Goal: Information Seeking & Learning: Learn about a topic

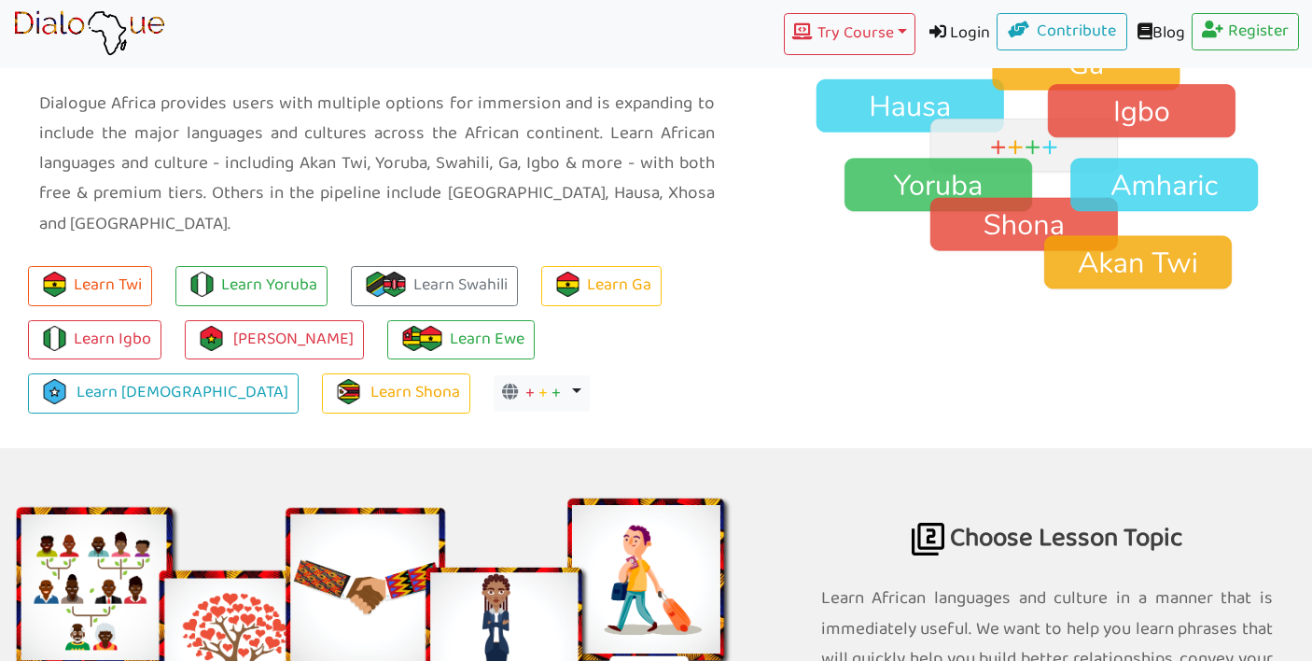
scroll to position [1373, 0]
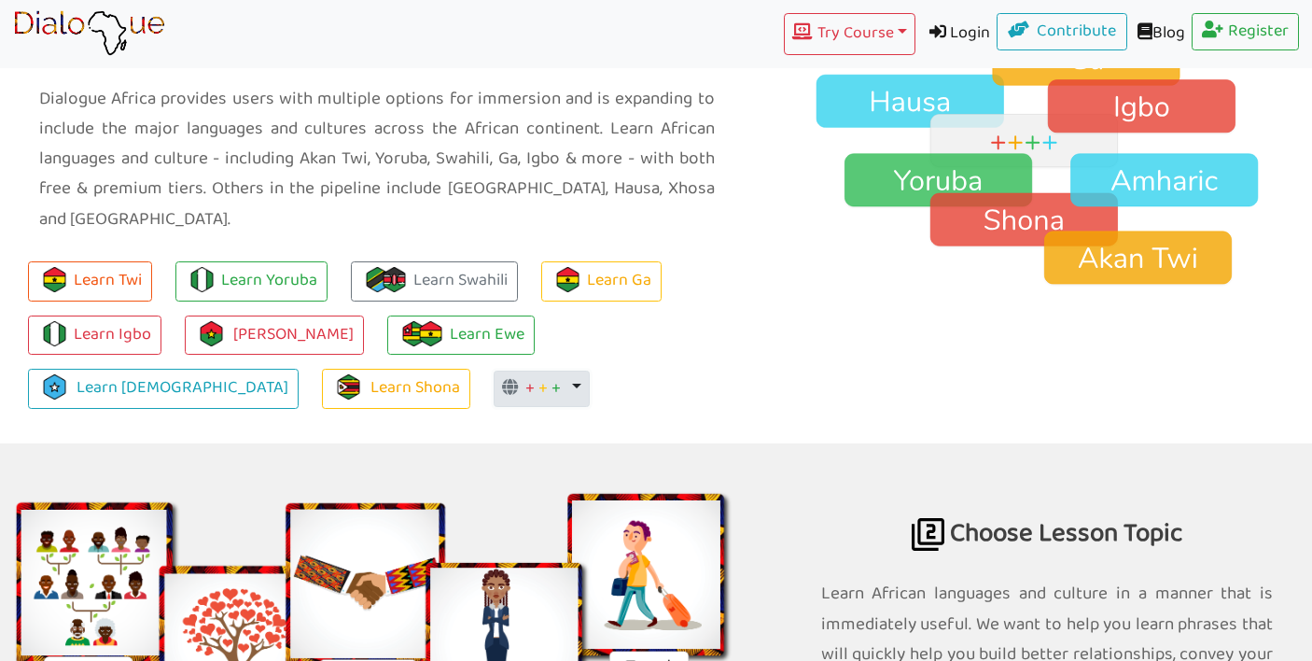
click at [539, 377] on span "+" at bounding box center [543, 388] width 9 height 29
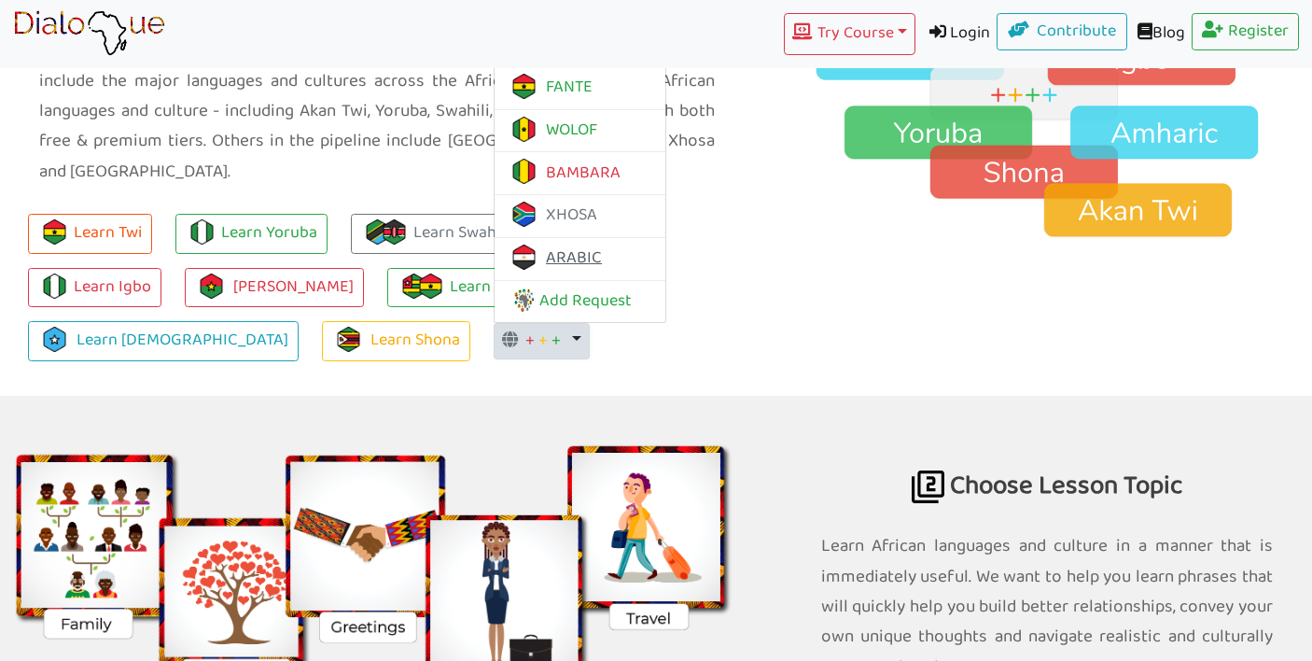
scroll to position [1410, 0]
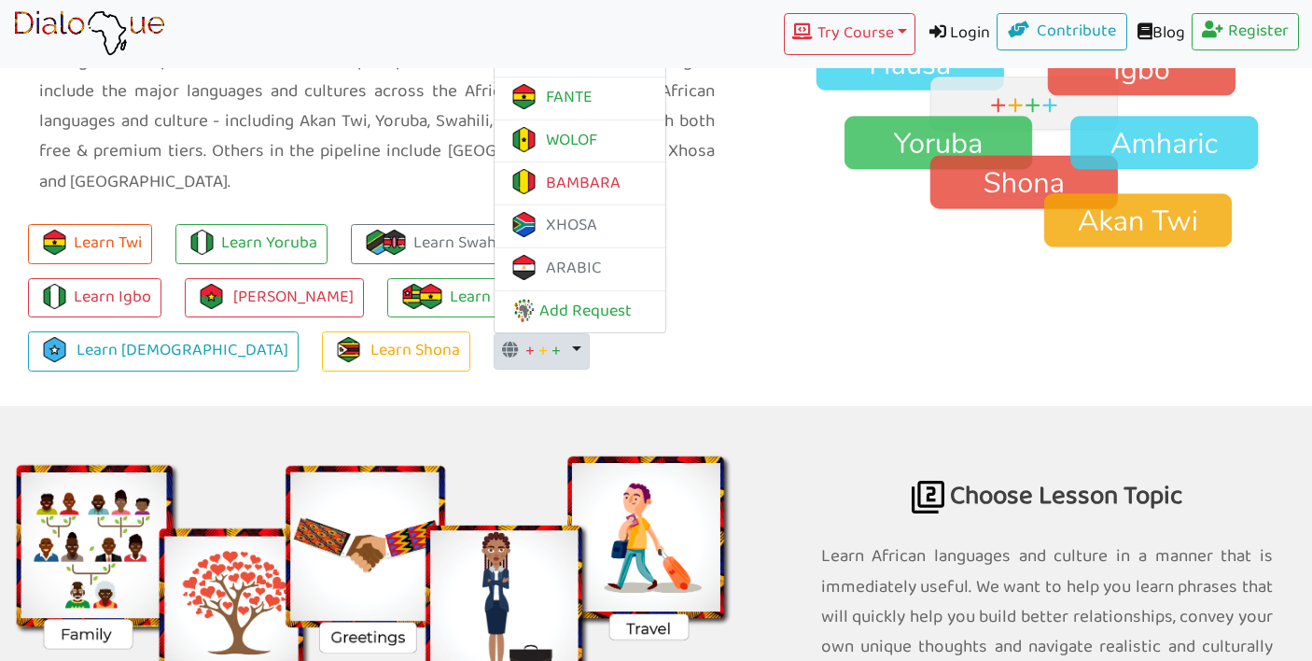
click at [362, 349] on ul "Learn Twi Learn Yoruba Learn Swahili Learn Ga Learn Igbo Learn [PERSON_NAME] Le…" at bounding box center [377, 290] width 754 height 161
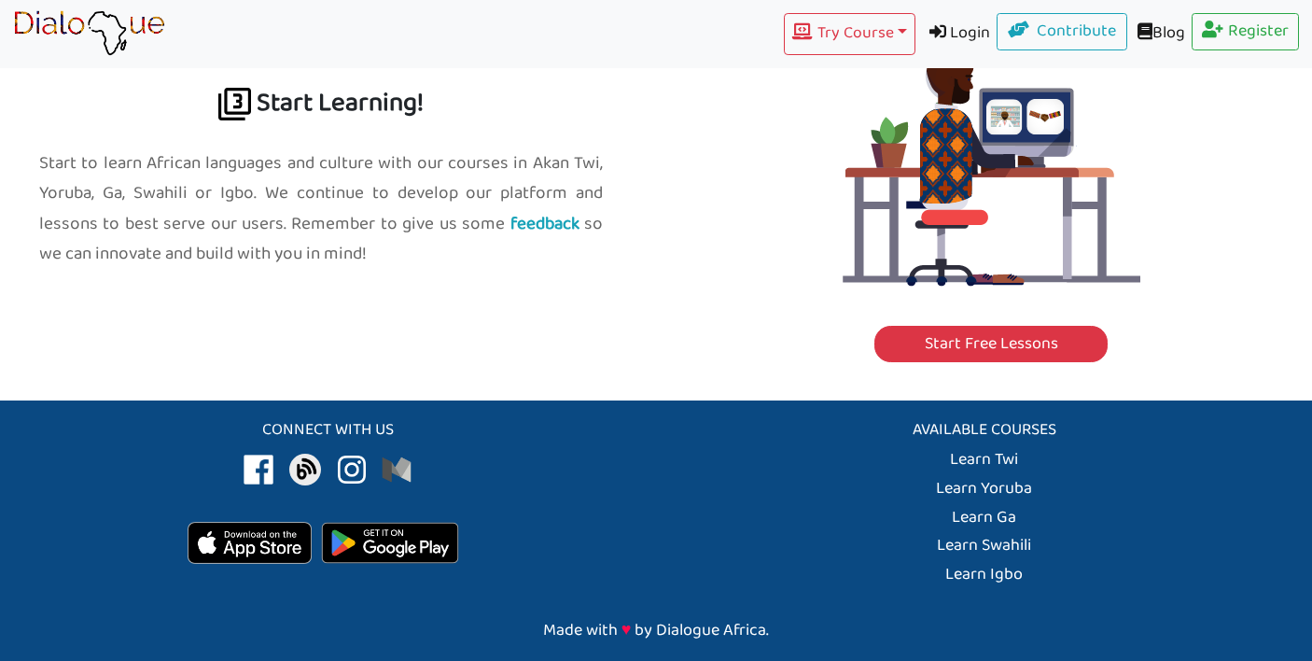
scroll to position [2155, 0]
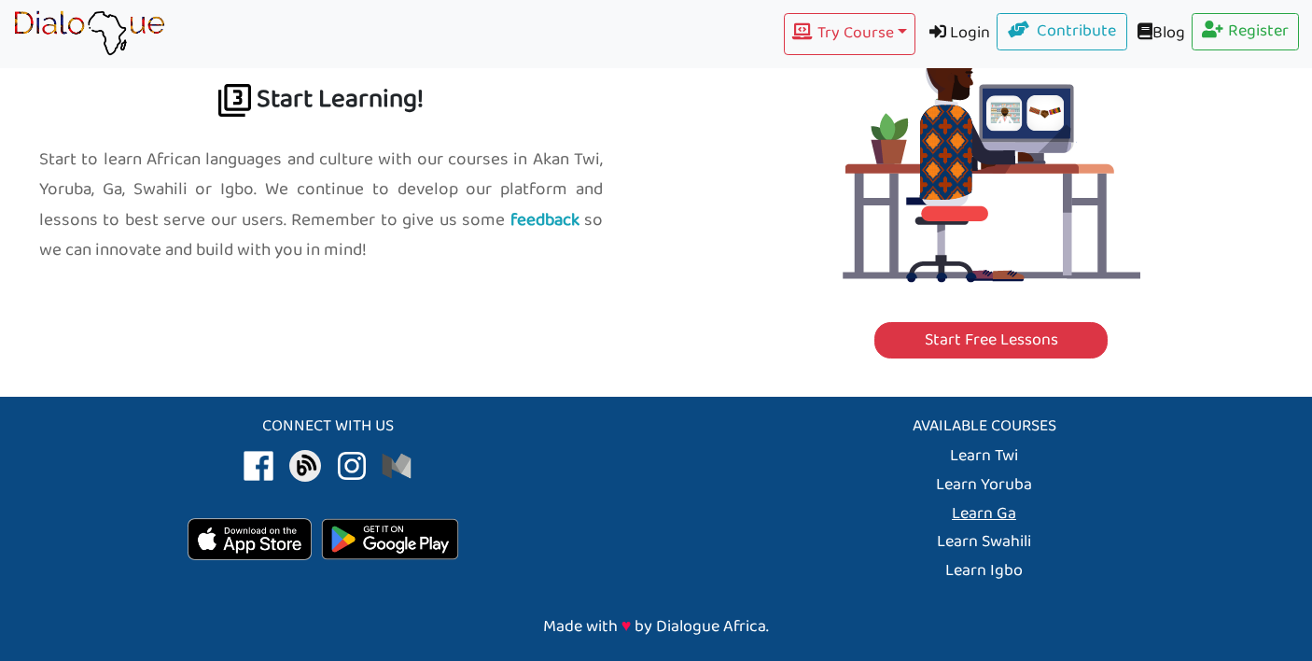
click at [970, 511] on link "Learn Ga" at bounding box center [984, 513] width 64 height 29
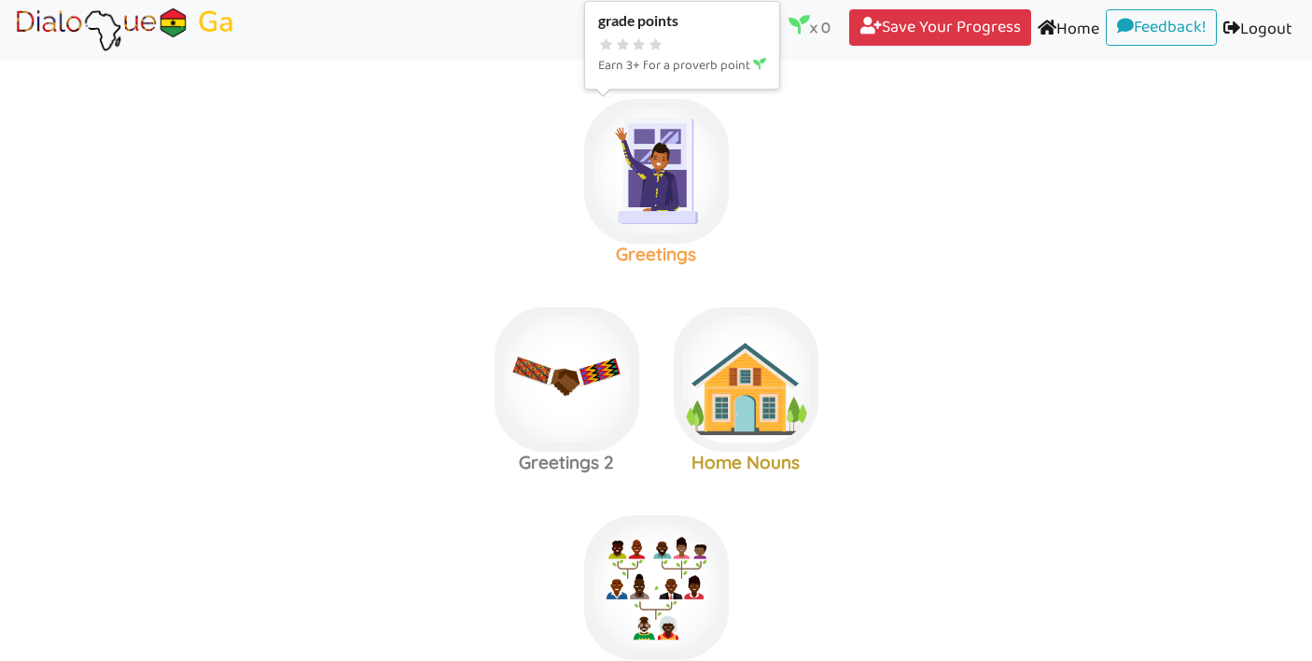
click at [663, 170] on img at bounding box center [656, 171] width 145 height 145
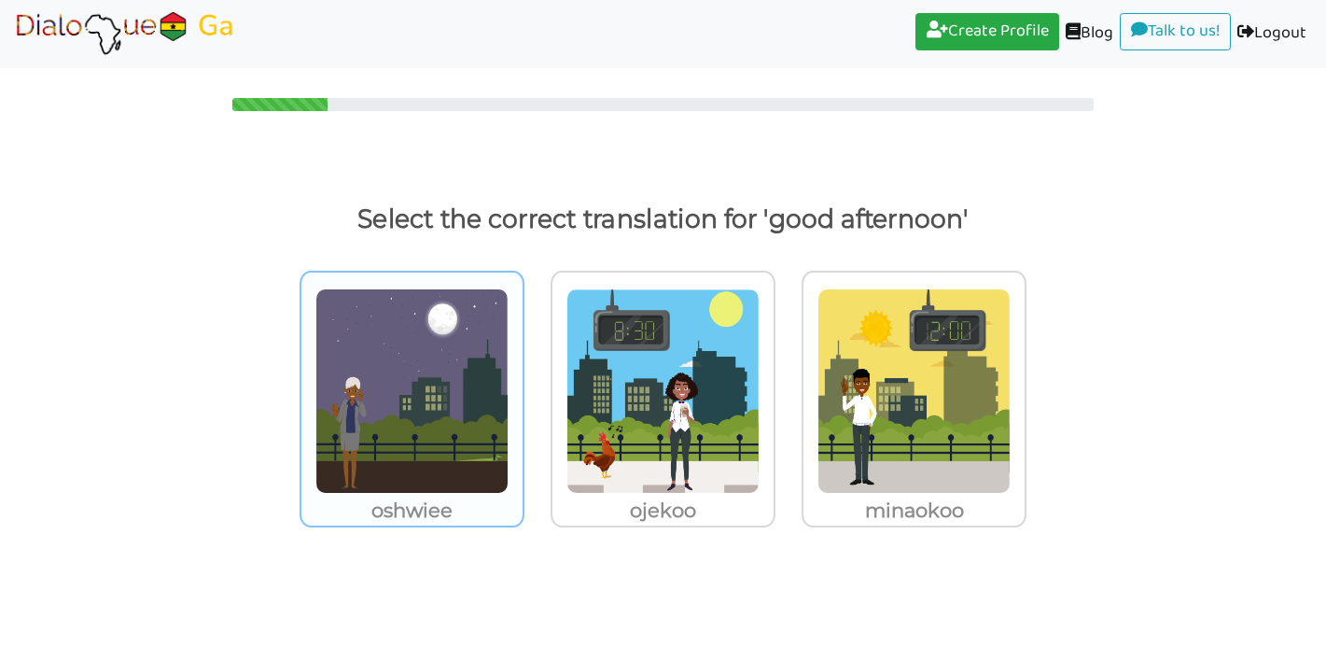
click at [490, 473] on img at bounding box center [412, 390] width 193 height 205
click at [523, 386] on input "oshwiee" at bounding box center [530, 379] width 14 height 14
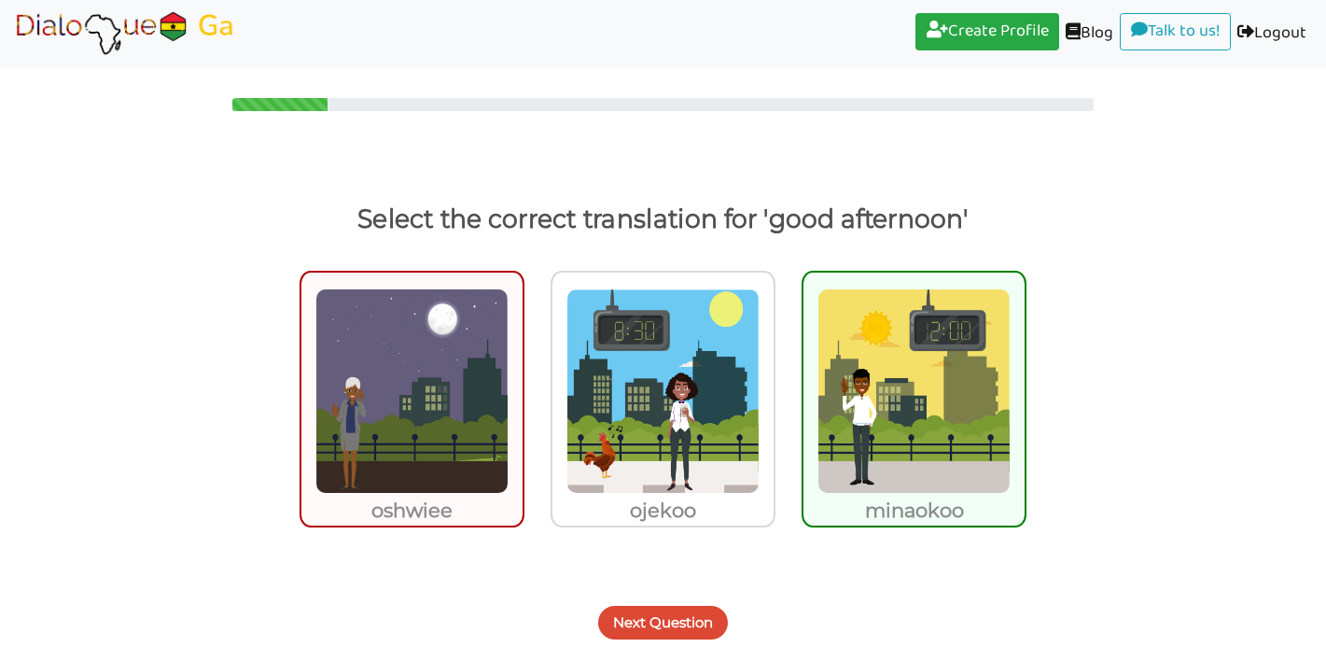
click at [641, 610] on button "Next Question" at bounding box center [663, 623] width 130 height 34
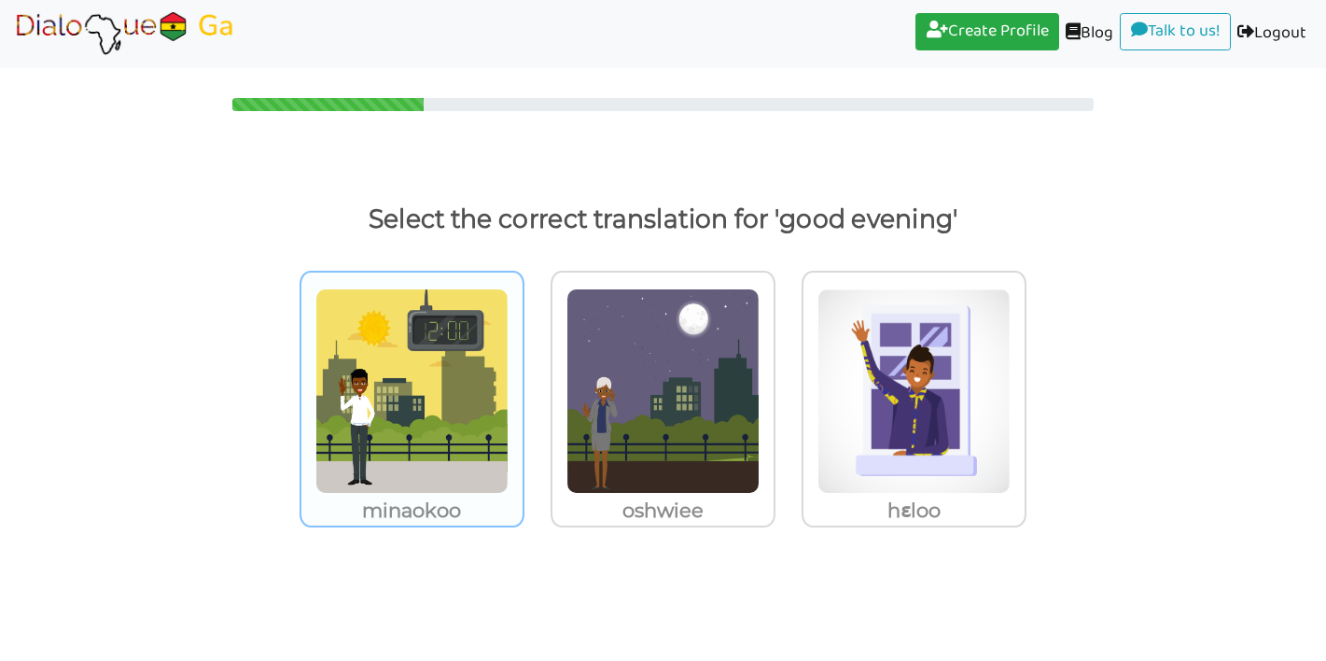
click at [477, 471] on img at bounding box center [412, 390] width 193 height 205
click at [523, 386] on input "minaokoo" at bounding box center [530, 379] width 14 height 14
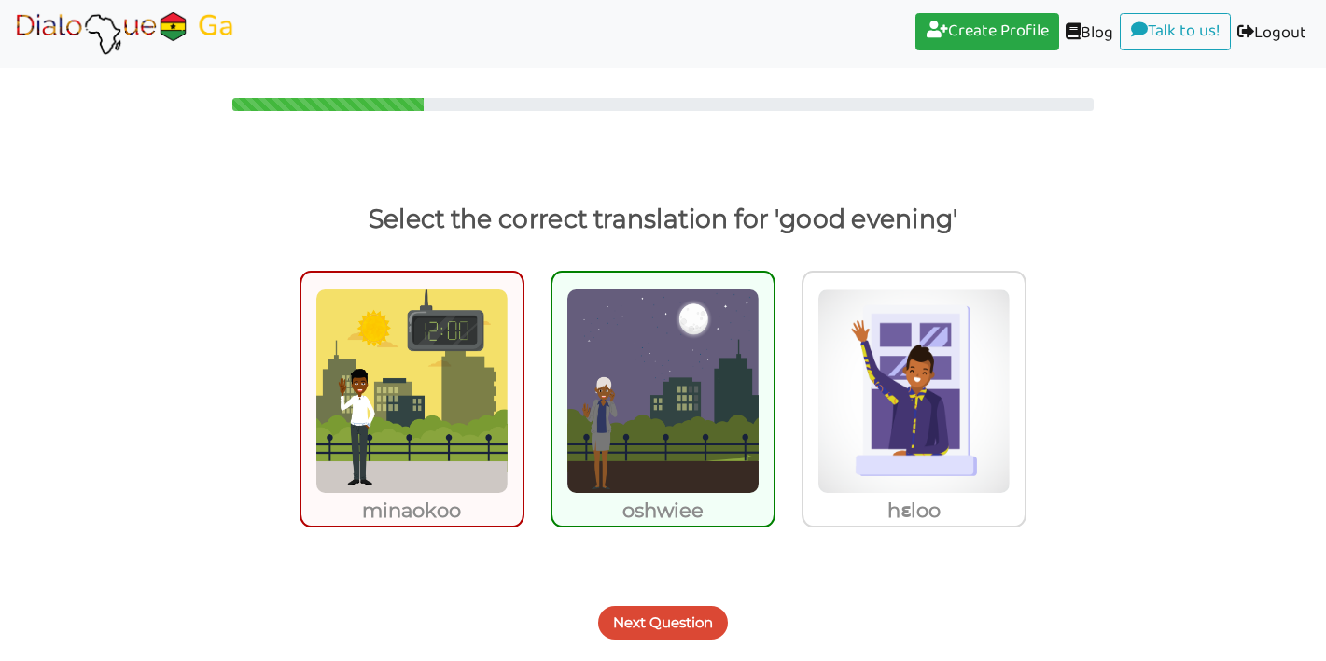
click at [678, 450] on img at bounding box center [663, 390] width 193 height 205
click at [774, 386] on input "oshwiee" at bounding box center [781, 379] width 14 height 14
click at [632, 627] on button "Next Question" at bounding box center [663, 623] width 130 height 34
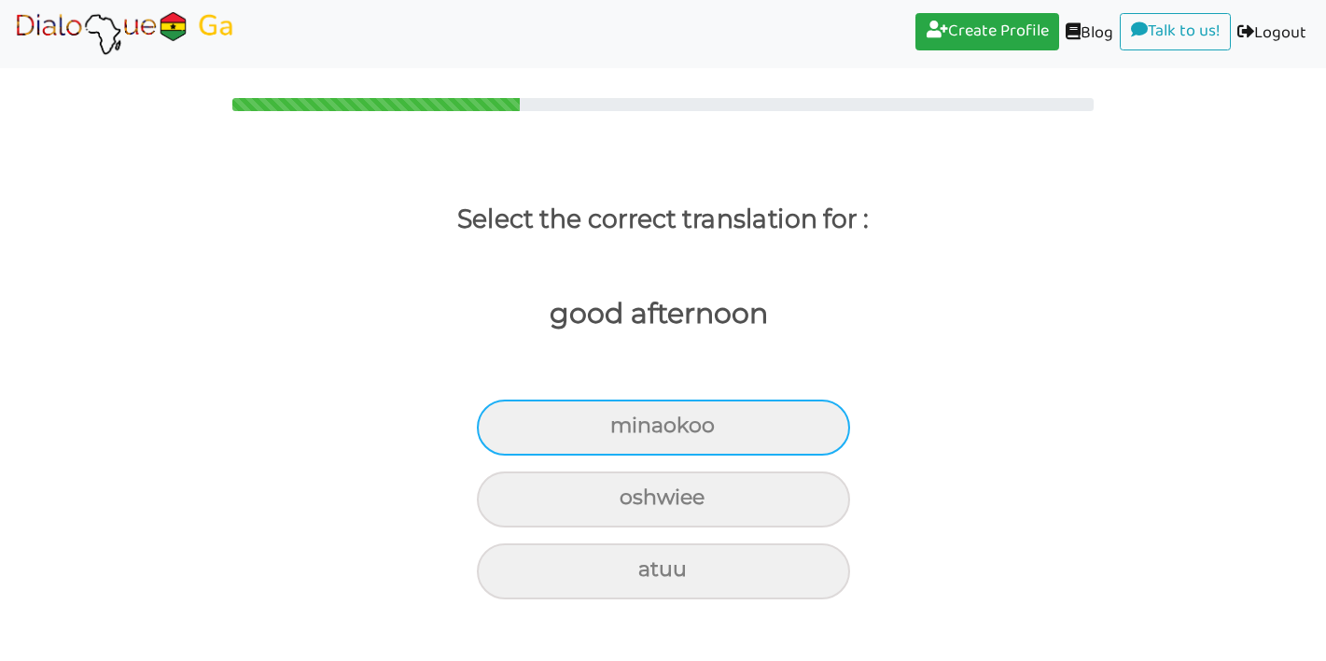
click at [664, 425] on div "minaokoo" at bounding box center [663, 428] width 373 height 56
click at [624, 425] on input "minaokoo" at bounding box center [618, 426] width 12 height 12
radio input "true"
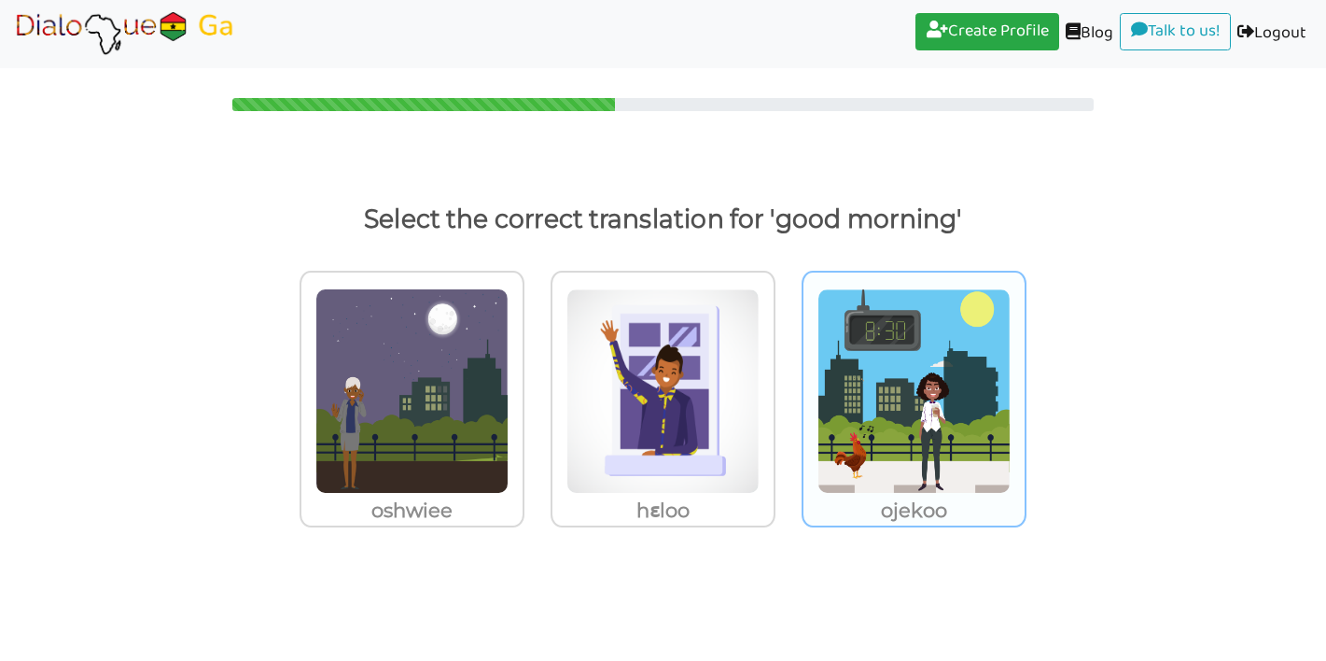
click at [879, 504] on p "ojekoo" at bounding box center [914, 511] width 221 height 34
click at [1025, 386] on input "ojekoo" at bounding box center [1032, 379] width 14 height 14
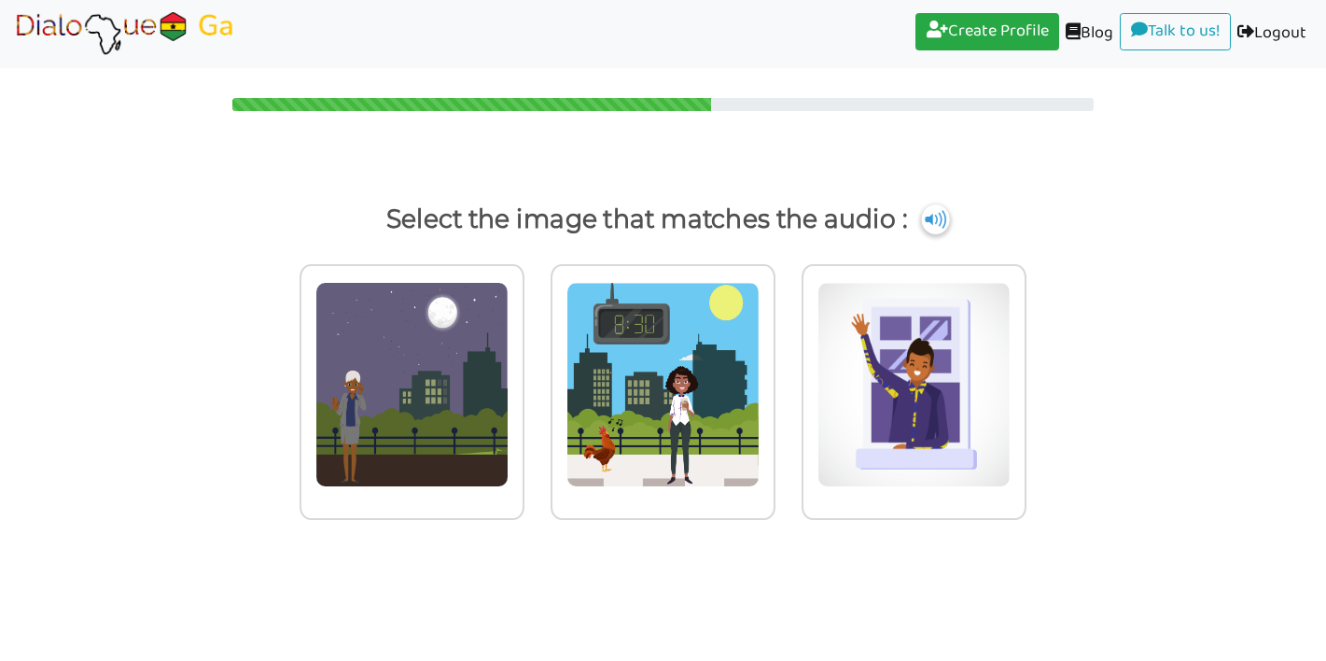
click at [931, 223] on img at bounding box center [936, 219] width 28 height 30
click at [477, 476] on img at bounding box center [412, 384] width 193 height 205
click at [523, 380] on input "radio" at bounding box center [530, 373] width 14 height 14
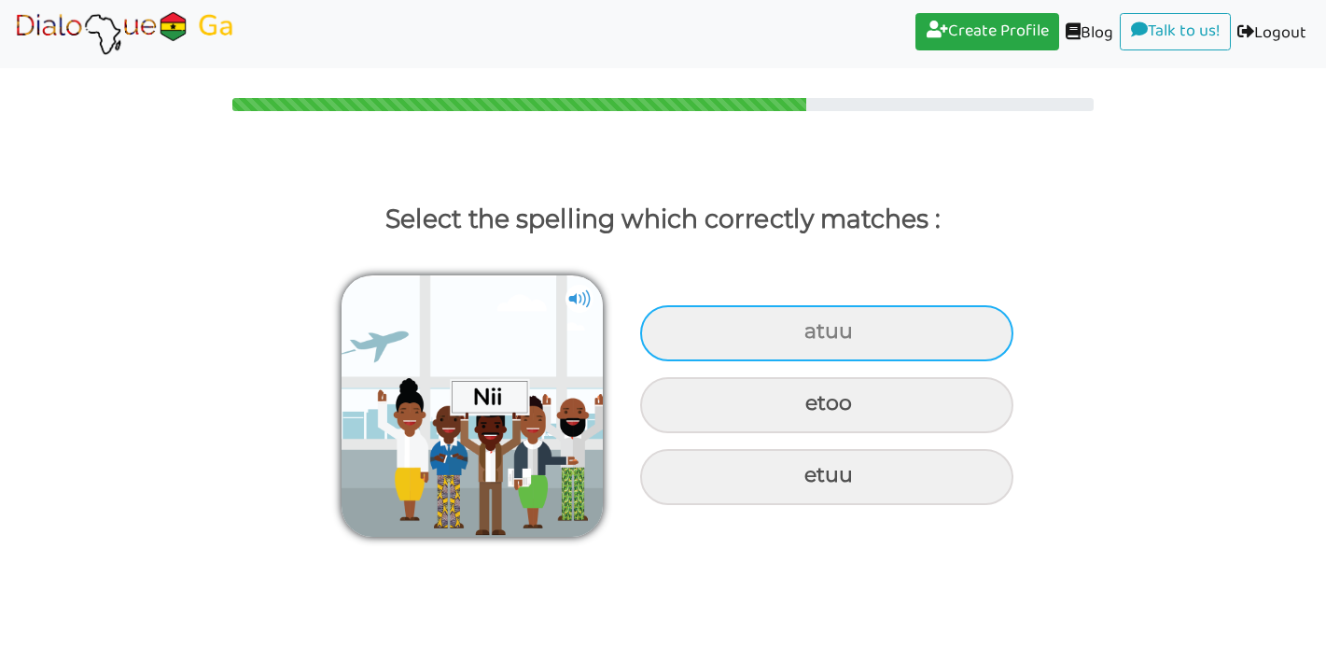
click at [752, 330] on div "atuu" at bounding box center [826, 333] width 373 height 56
click at [801, 330] on input "atuu" at bounding box center [807, 332] width 12 height 12
radio input "true"
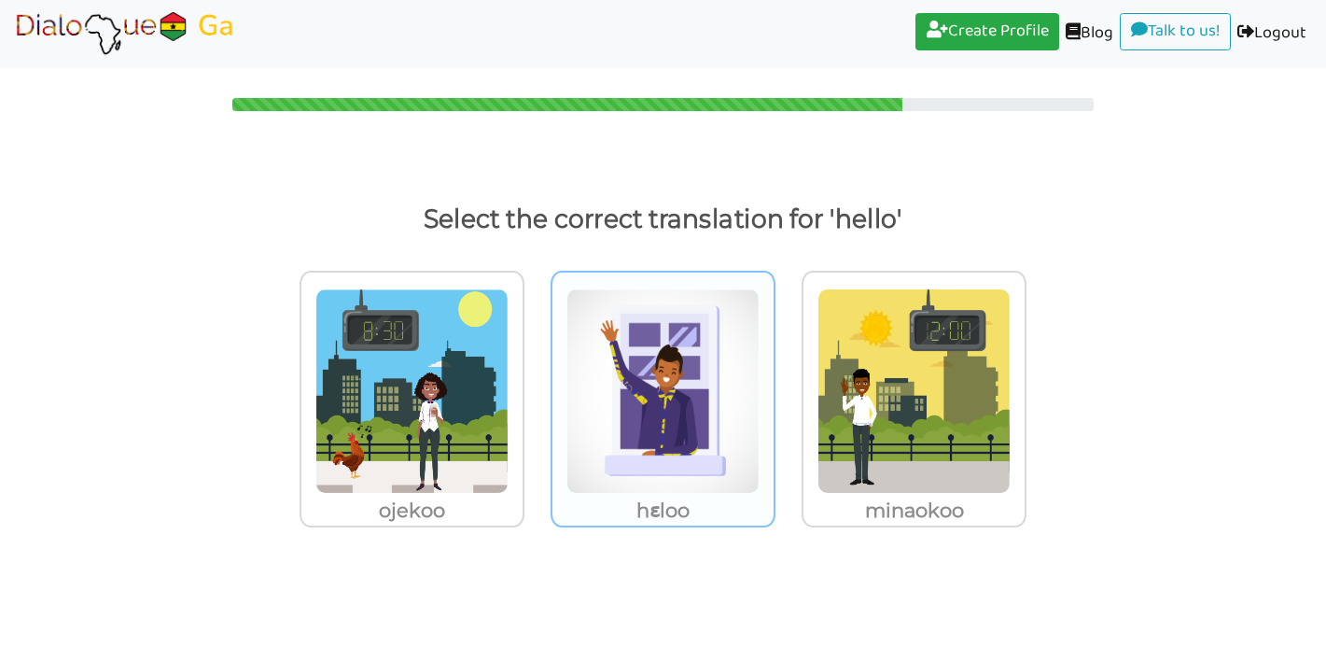
click at [694, 498] on p "hɛloo" at bounding box center [663, 511] width 221 height 34
click at [774, 386] on input "hɛloo" at bounding box center [781, 379] width 14 height 14
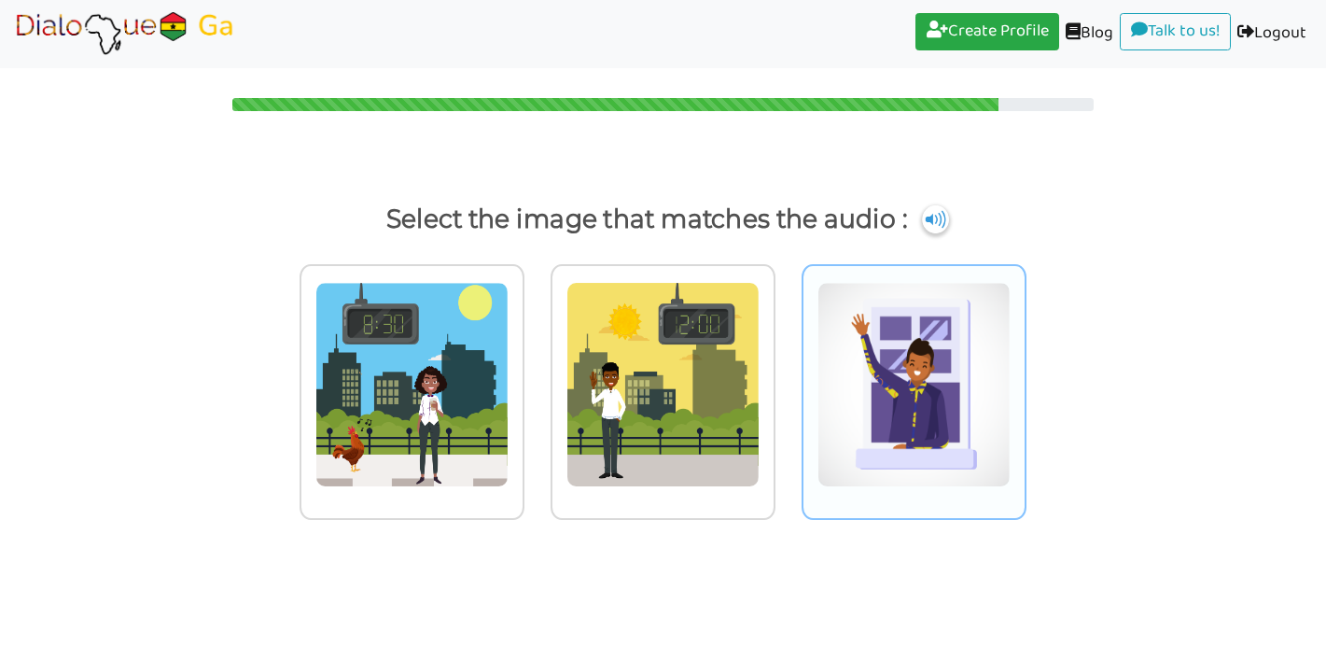
click at [834, 462] on img at bounding box center [914, 384] width 193 height 205
click at [1025, 380] on input "radio" at bounding box center [1032, 373] width 14 height 14
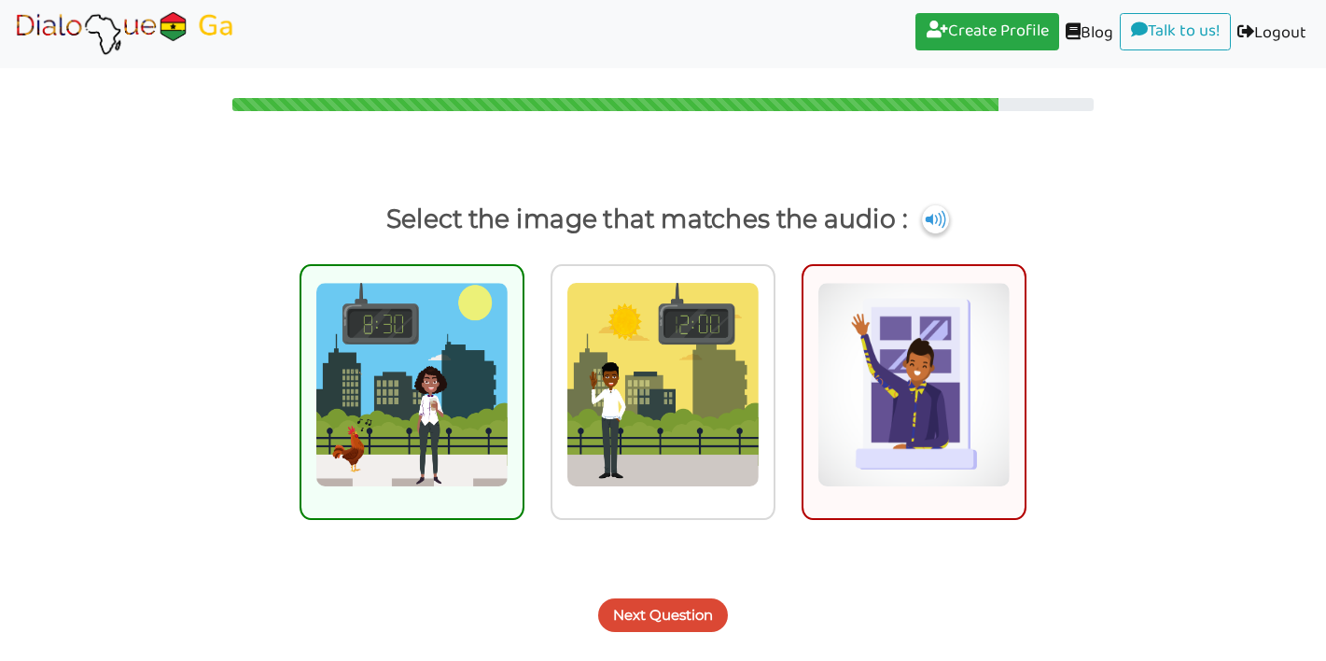
click at [470, 460] on img at bounding box center [412, 384] width 193 height 205
click at [523, 380] on input "radio" at bounding box center [530, 373] width 14 height 14
click at [654, 617] on button "Next Question" at bounding box center [663, 615] width 130 height 34
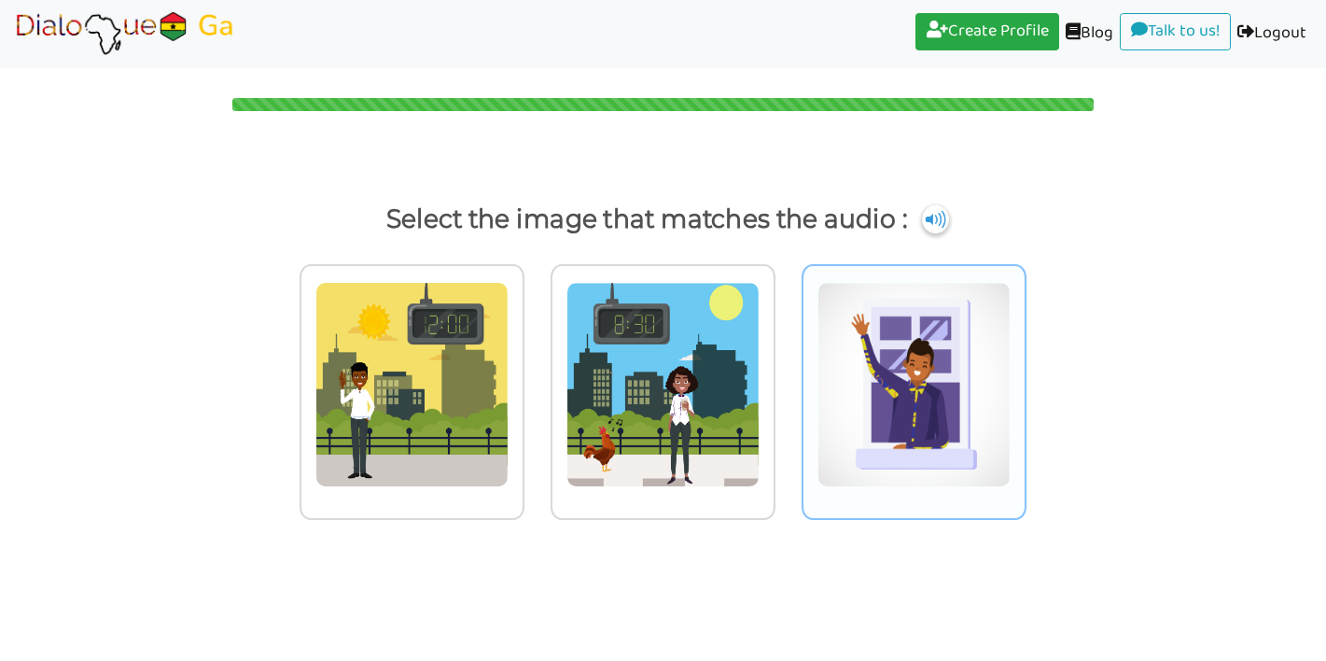
click at [880, 447] on img at bounding box center [914, 384] width 193 height 205
click at [1025, 380] on input "radio" at bounding box center [1032, 373] width 14 height 14
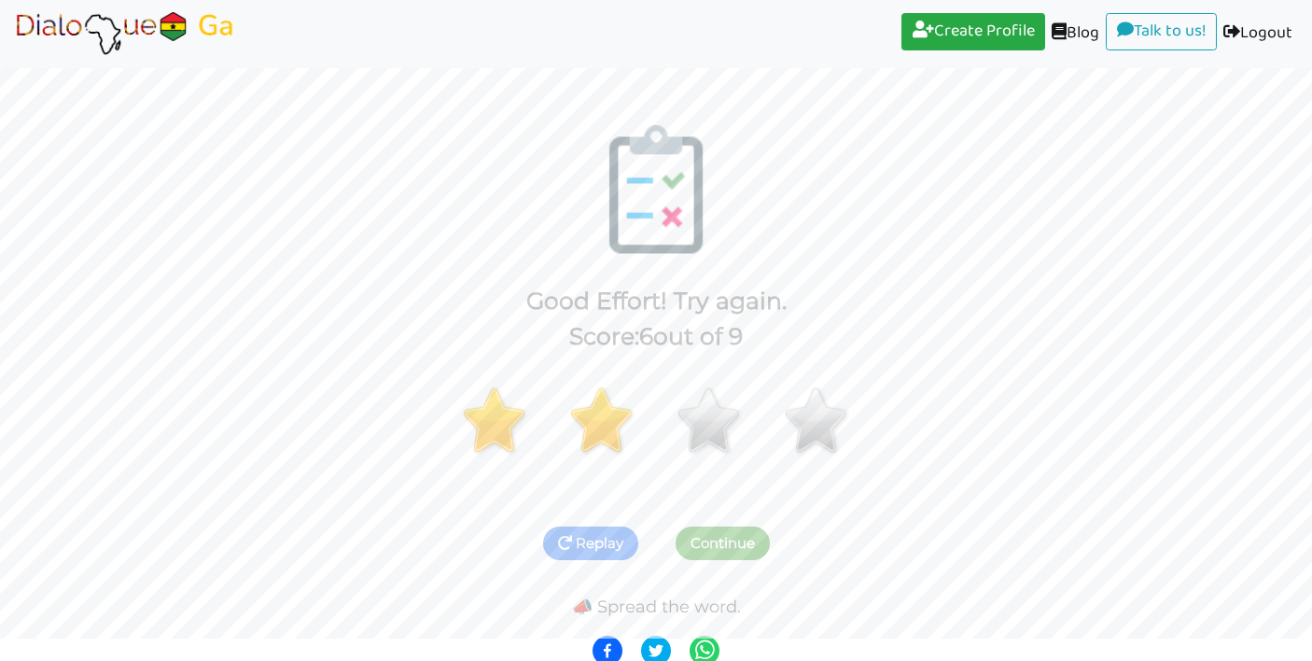
scroll to position [32, 0]
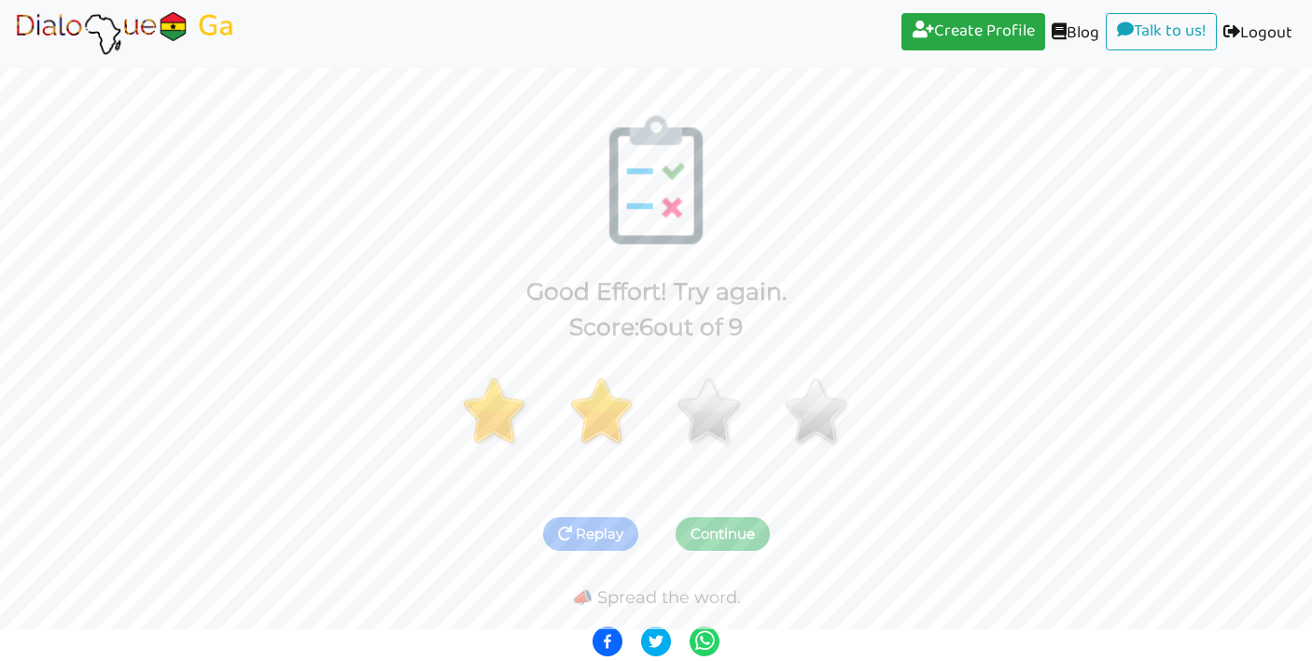
click at [706, 529] on button "Continue" at bounding box center [723, 534] width 94 height 34
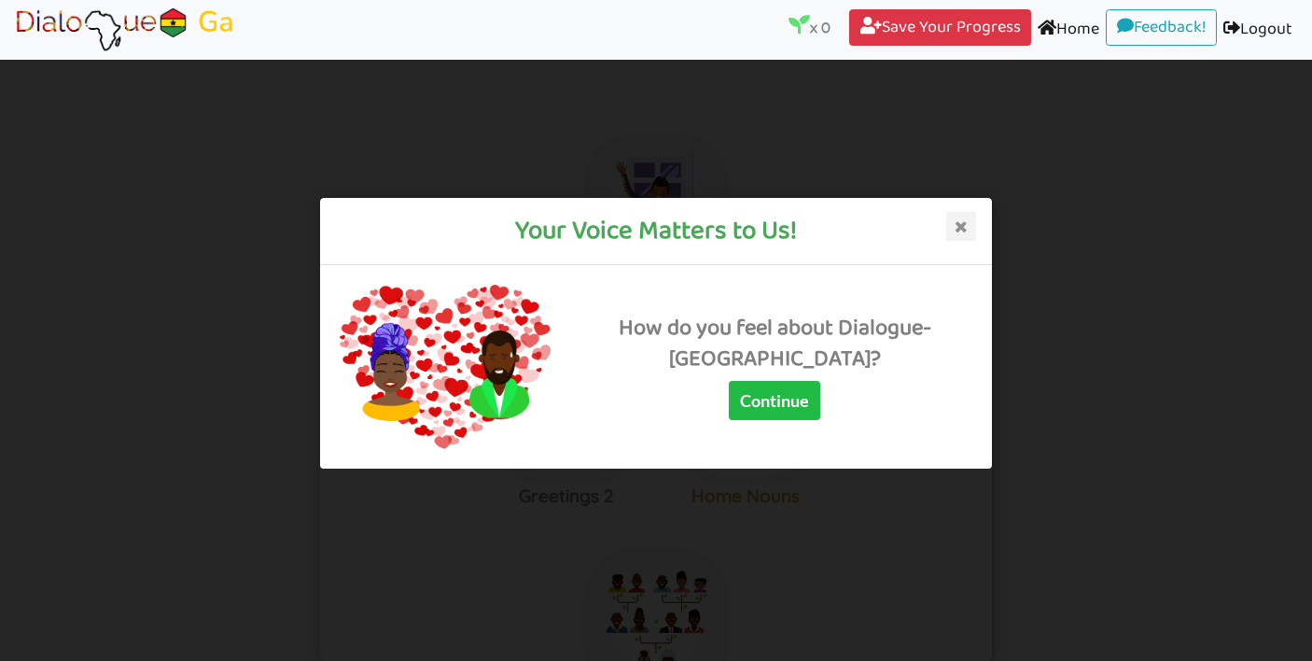
scroll to position [15, 0]
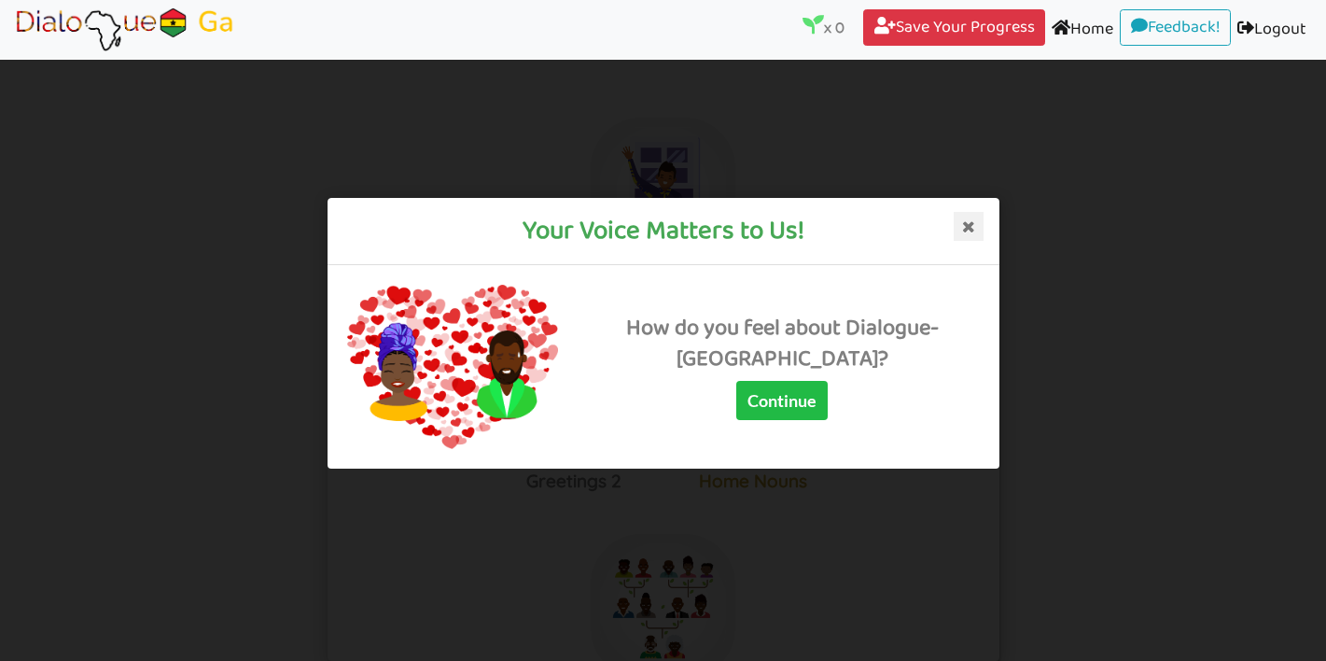
click at [972, 229] on icon at bounding box center [969, 227] width 30 height 30
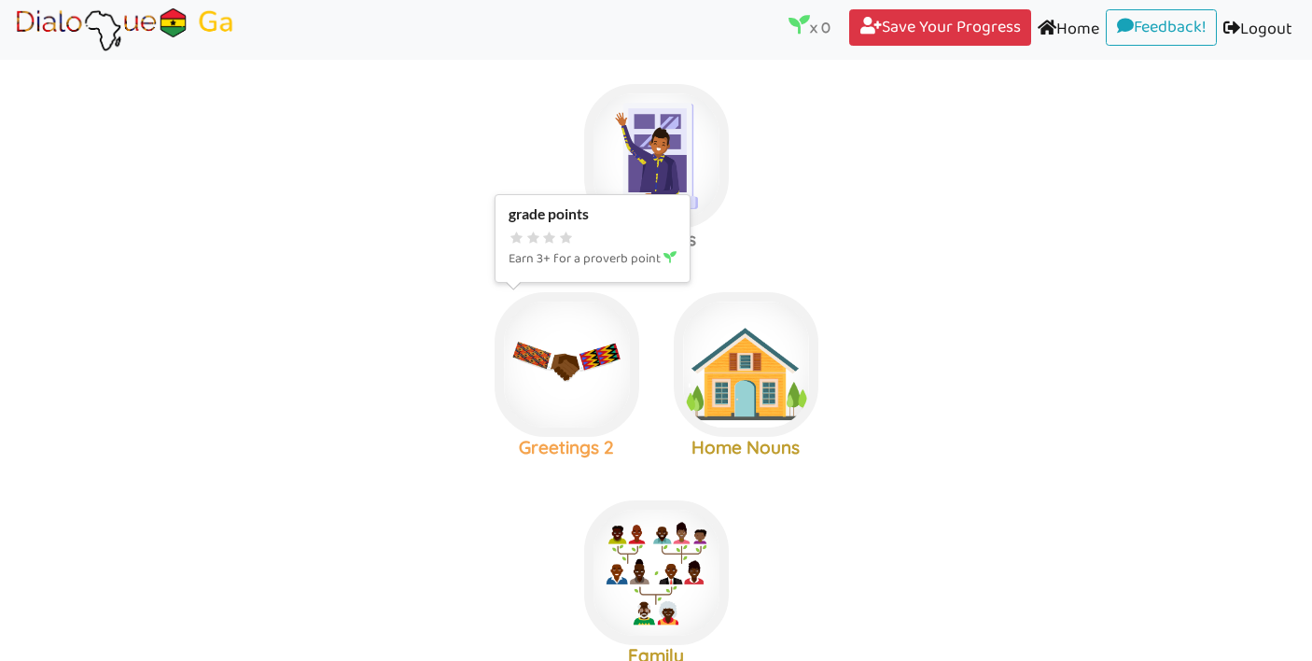
click at [589, 397] on img at bounding box center [567, 364] width 145 height 145
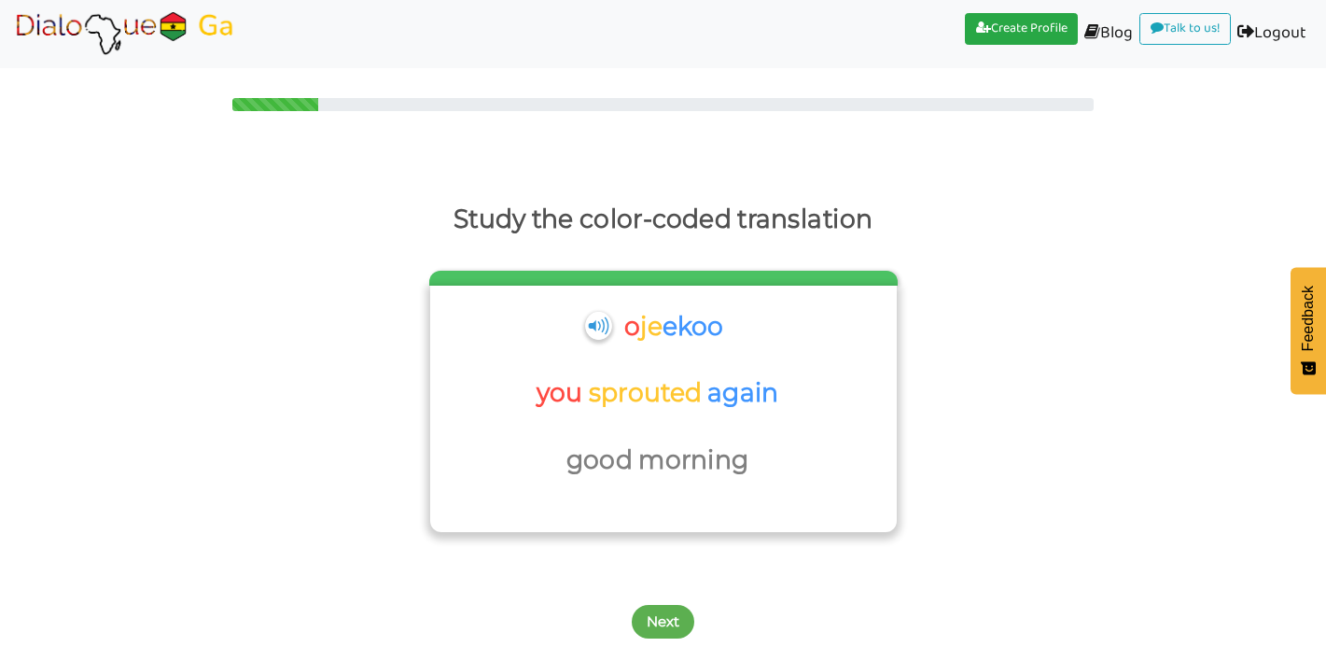
click at [549, 475] on div "good morning" at bounding box center [664, 471] width 448 height 67
click at [611, 382] on p "sprouted" at bounding box center [648, 393] width 119 height 45
click at [612, 387] on p "sprouted" at bounding box center [648, 393] width 119 height 45
click at [566, 400] on p "you" at bounding box center [563, 393] width 52 height 45
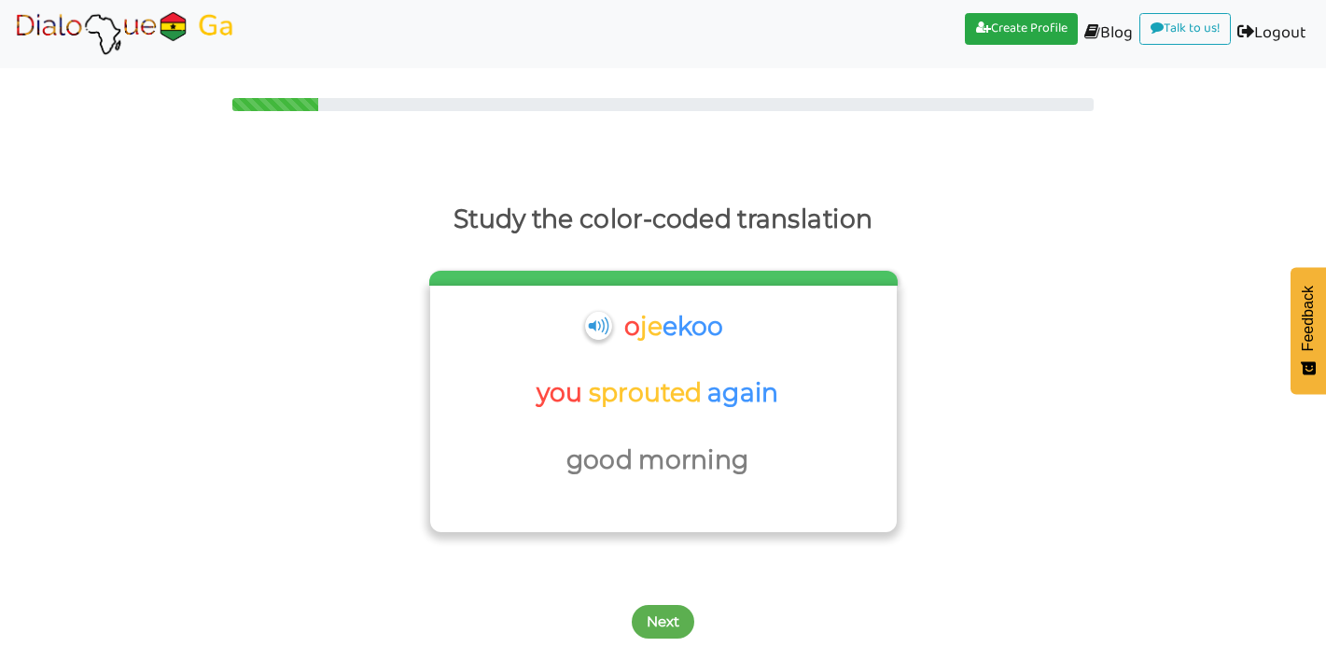
click at [678, 392] on p "sprouted" at bounding box center [648, 393] width 119 height 45
click at [714, 398] on p "again" at bounding box center [746, 393] width 77 height 45
click at [666, 617] on button "Next" at bounding box center [663, 622] width 63 height 34
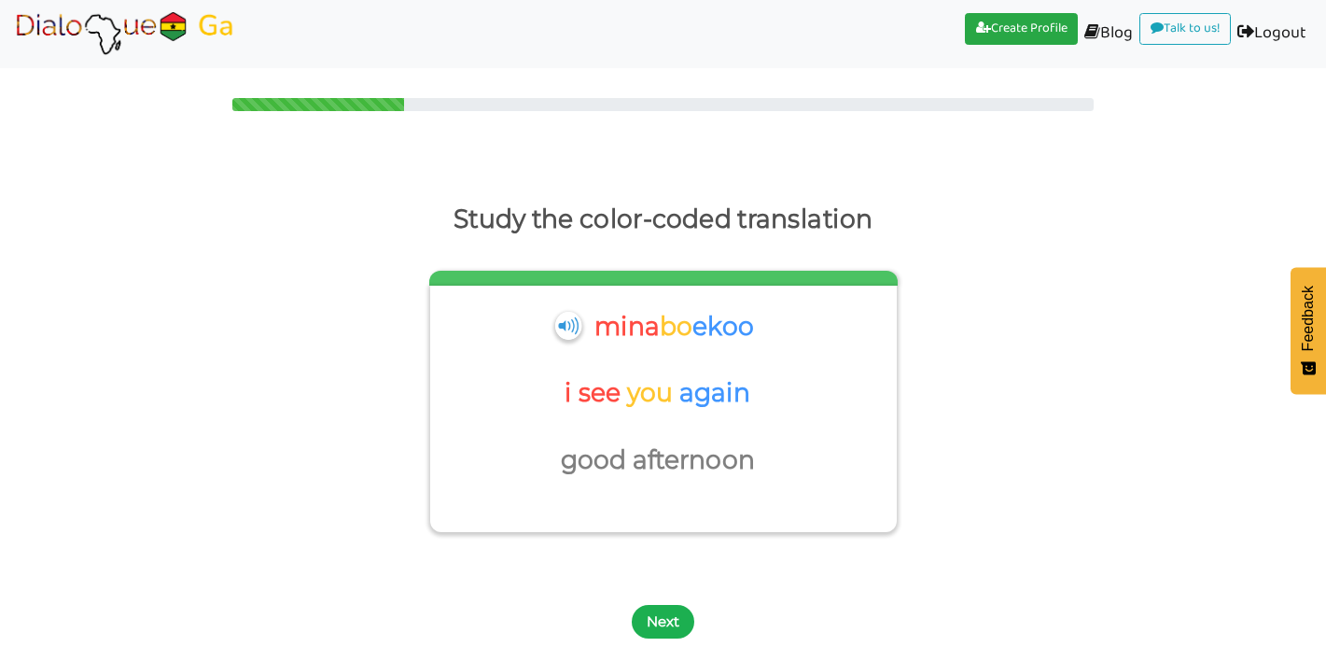
click at [659, 624] on button "Next" at bounding box center [663, 622] width 63 height 34
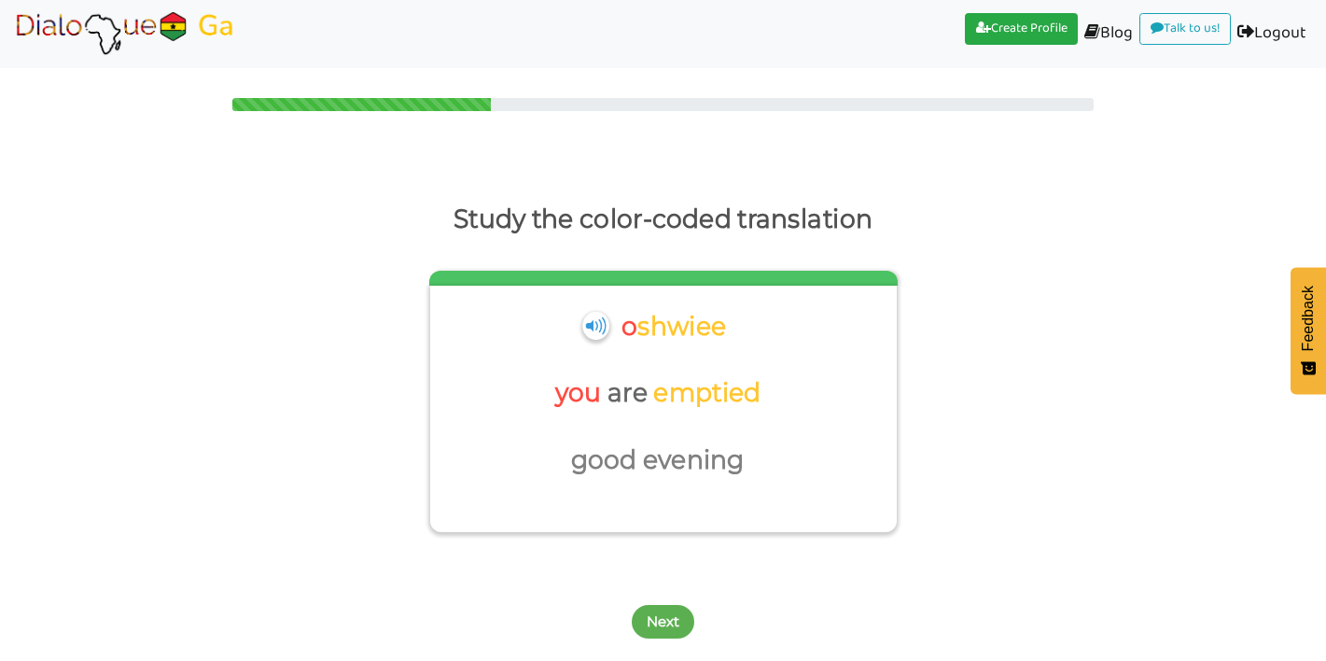
click at [659, 624] on button "Next" at bounding box center [663, 622] width 63 height 34
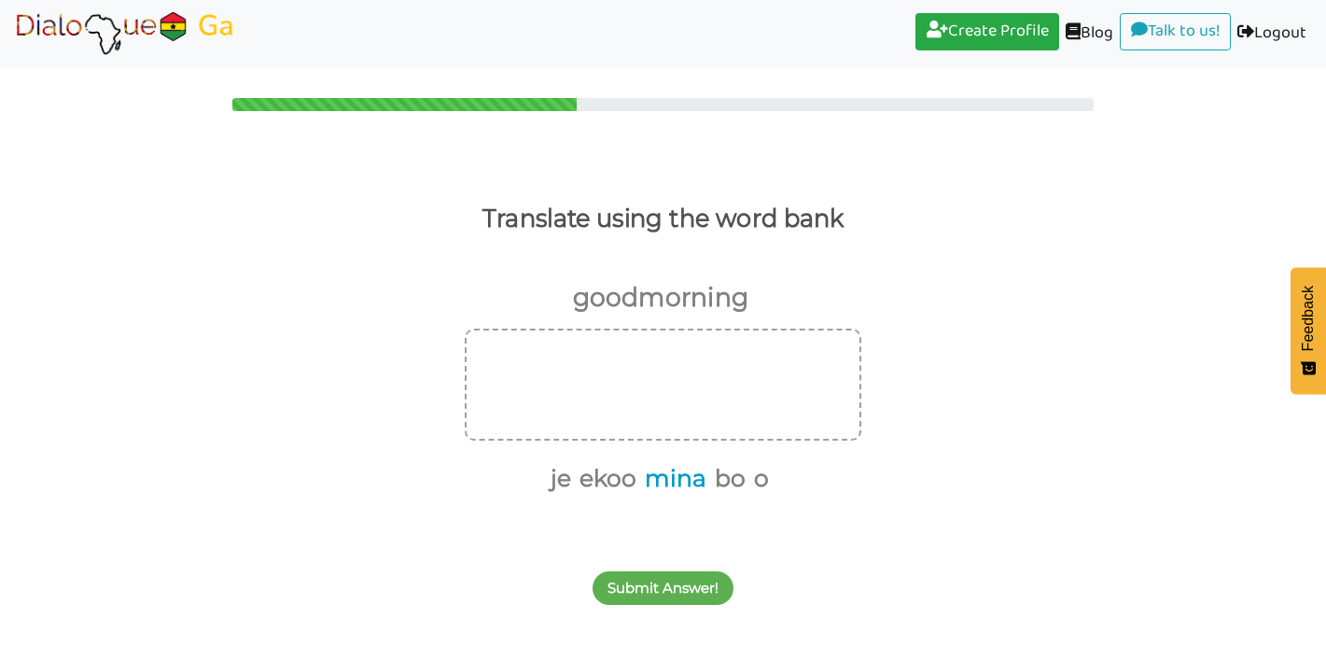
click at [666, 481] on button "mina" at bounding box center [672, 478] width 68 height 35
click at [687, 480] on button "bo" at bounding box center [691, 478] width 37 height 35
click at [672, 482] on button "ekoo" at bounding box center [658, 478] width 63 height 35
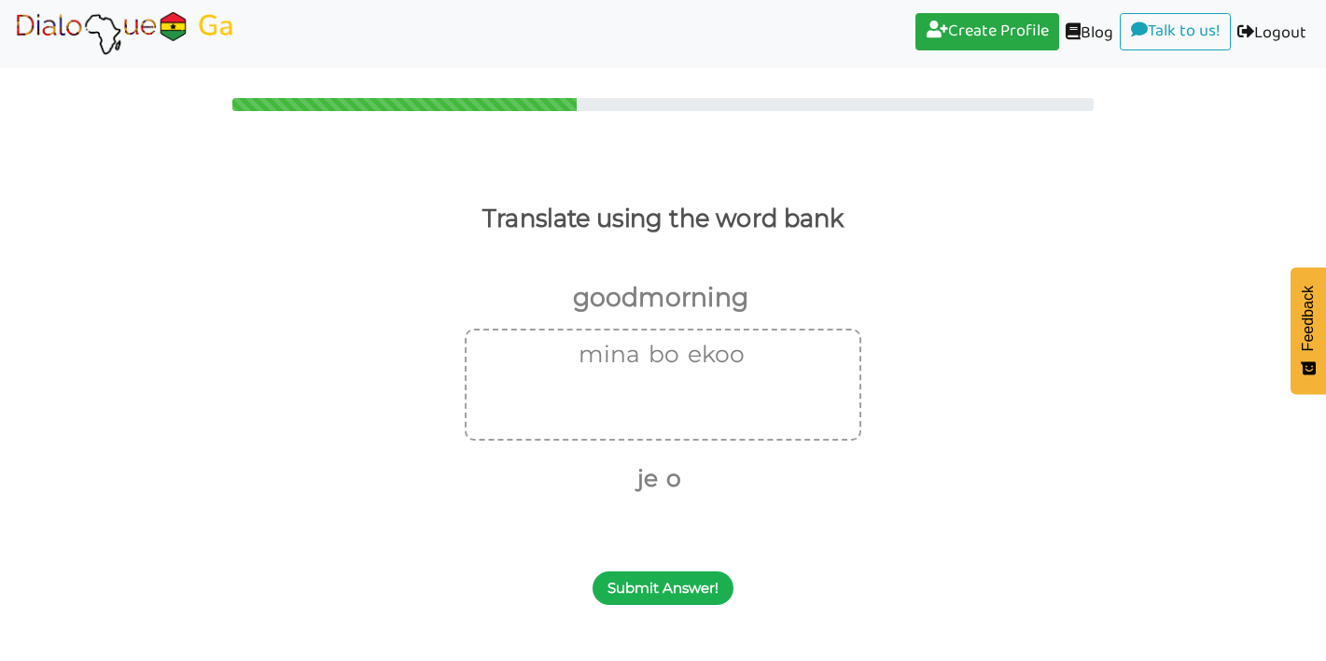
click at [662, 582] on button "Submit Answer!" at bounding box center [663, 588] width 141 height 34
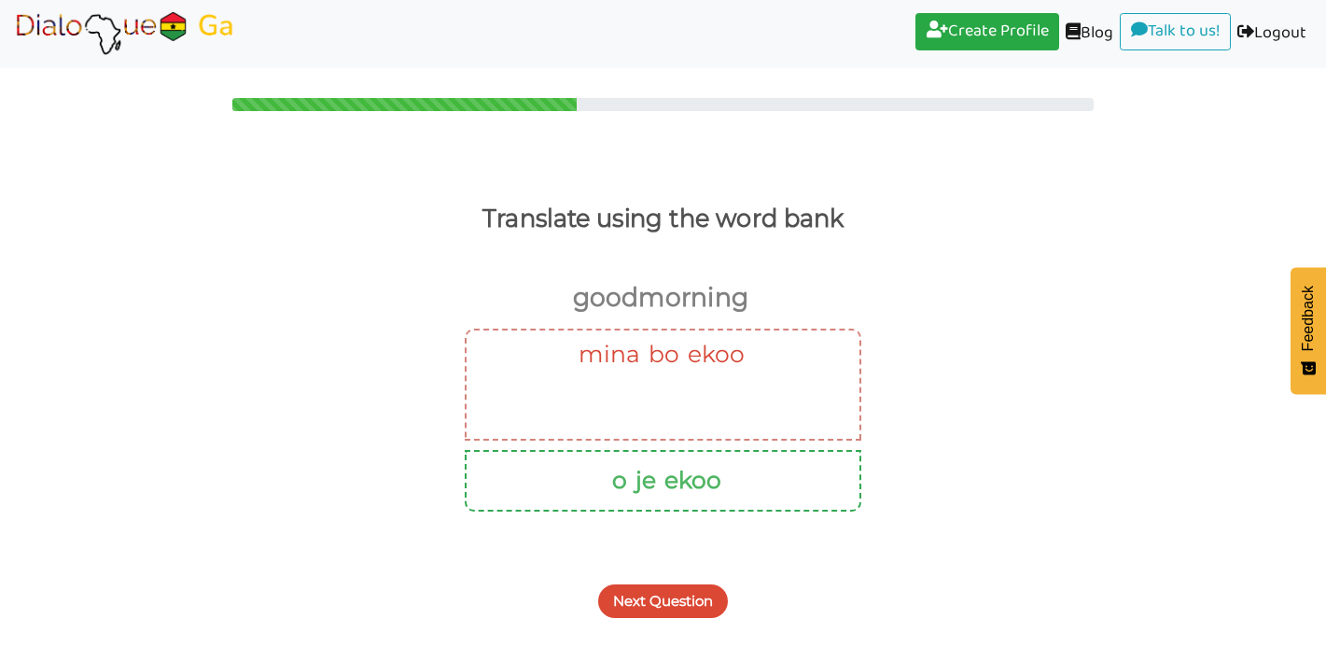
click at [630, 601] on button "Next Question" at bounding box center [663, 601] width 130 height 34
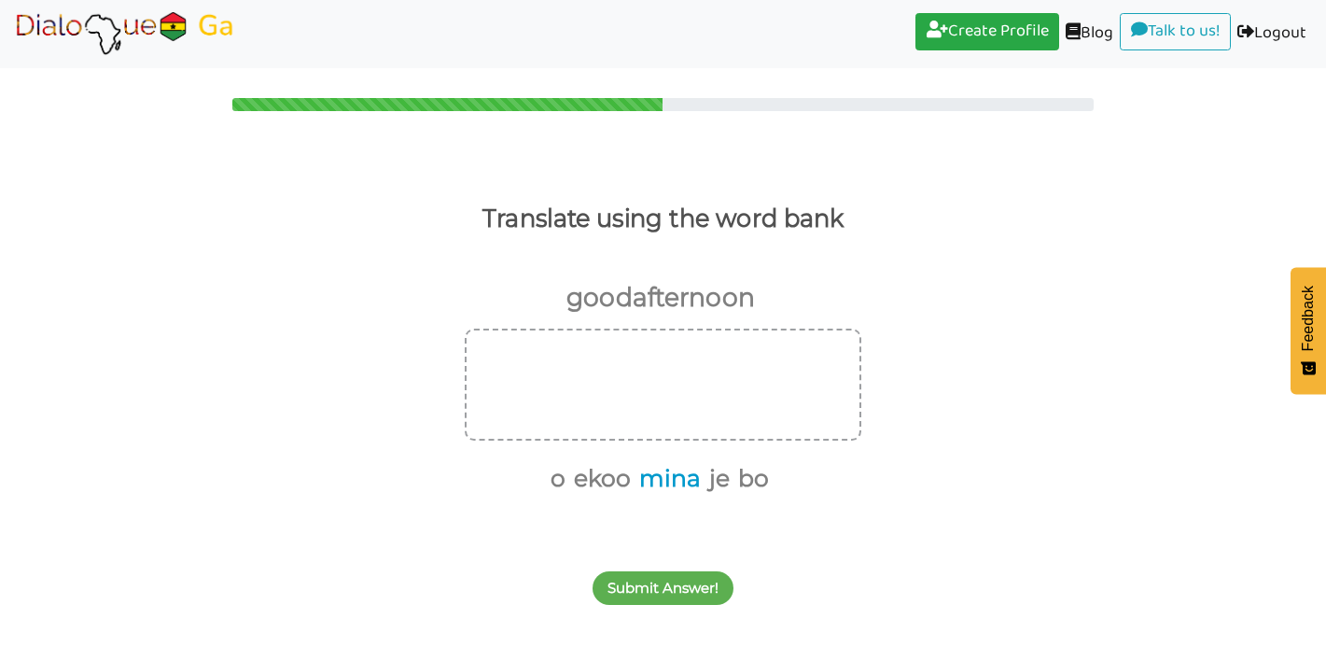
click at [662, 483] on button "mina" at bounding box center [667, 478] width 68 height 35
click at [712, 479] on button "bo" at bounding box center [714, 478] width 37 height 35
click at [671, 480] on button "ekoo" at bounding box center [653, 478] width 63 height 35
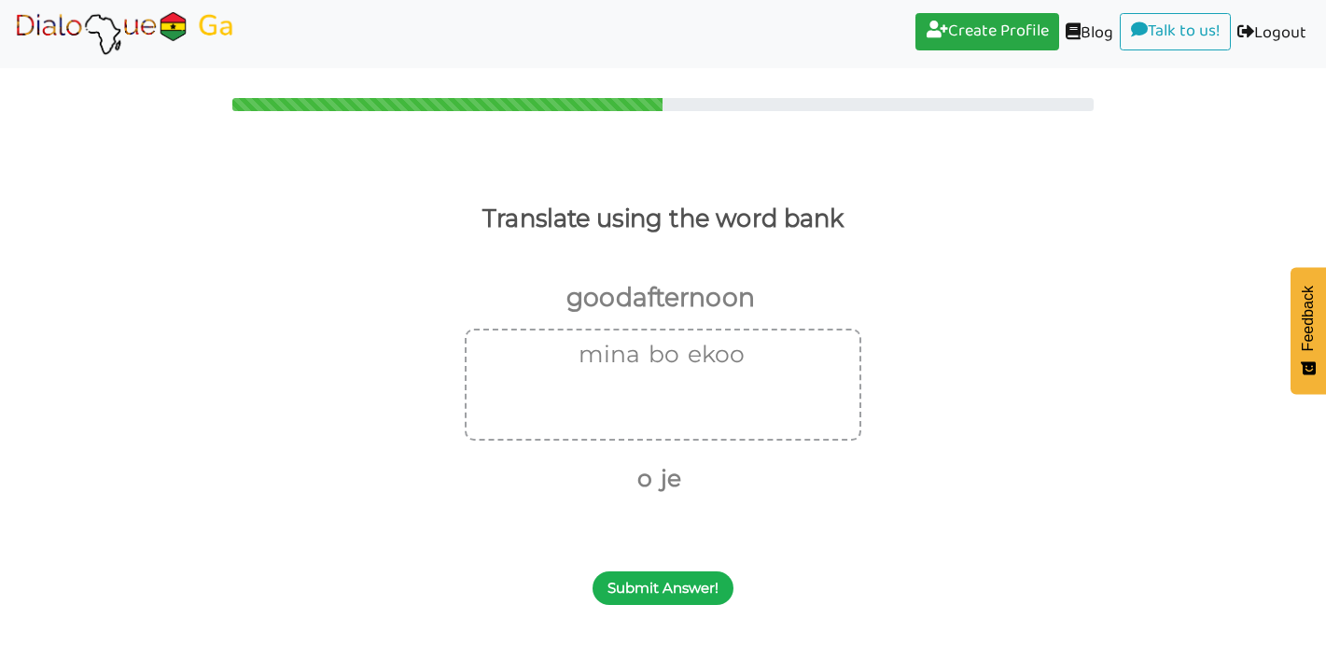
click at [677, 585] on button "Submit Answer!" at bounding box center [663, 588] width 141 height 34
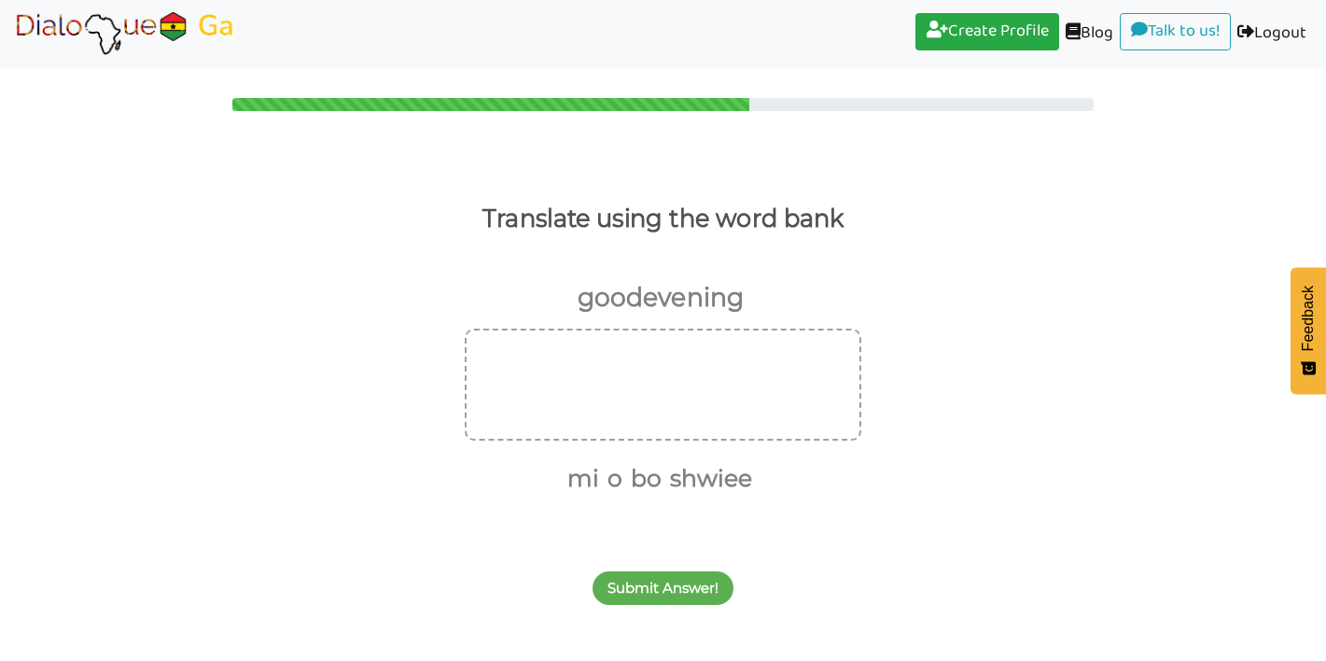
click at [104, 31] on img at bounding box center [125, 33] width 224 height 47
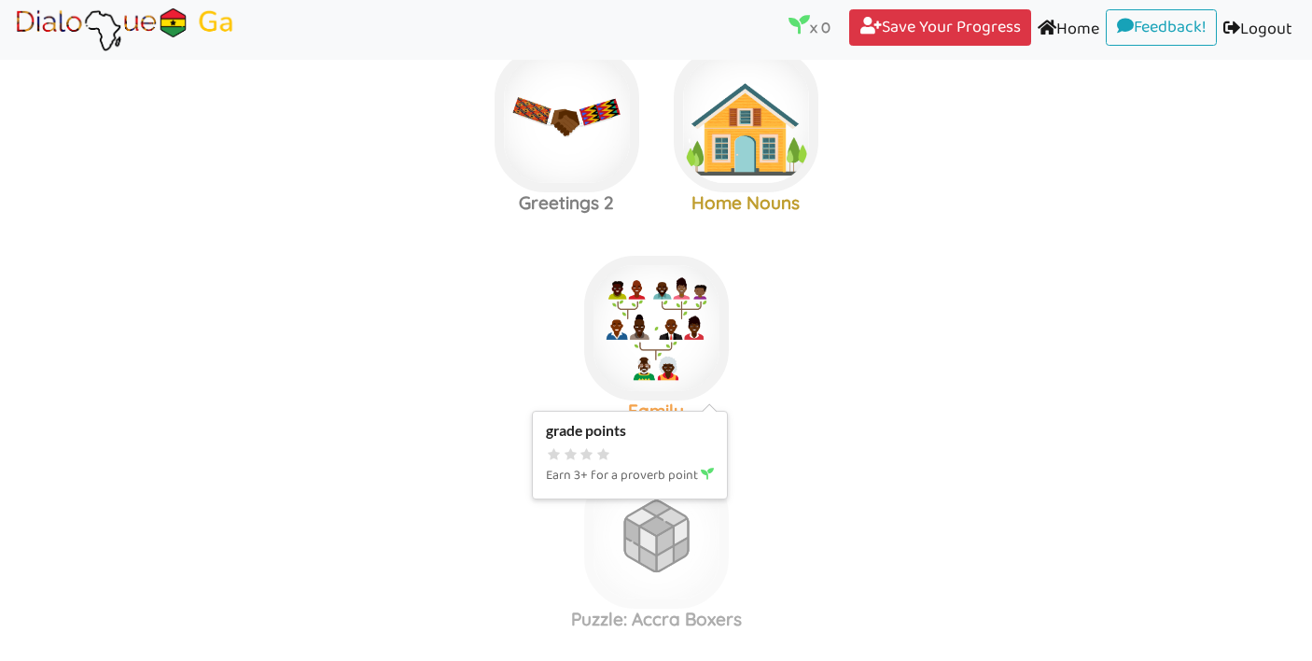
scroll to position [169, 0]
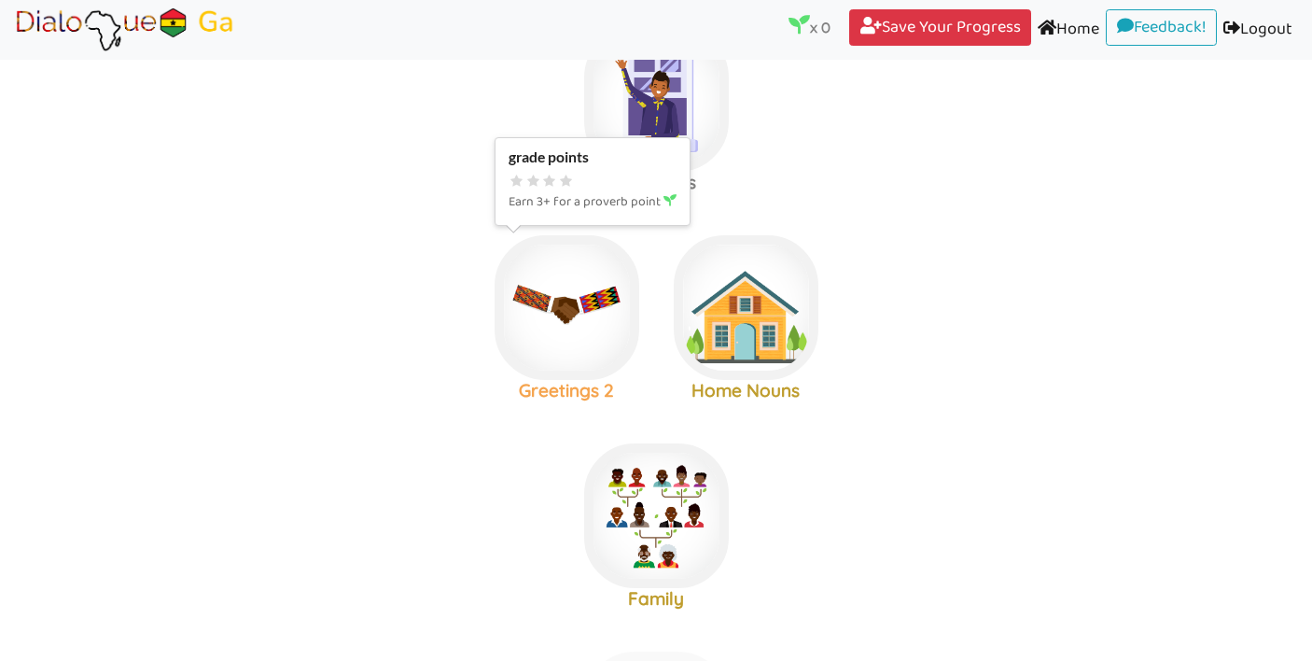
scroll to position [25, 0]
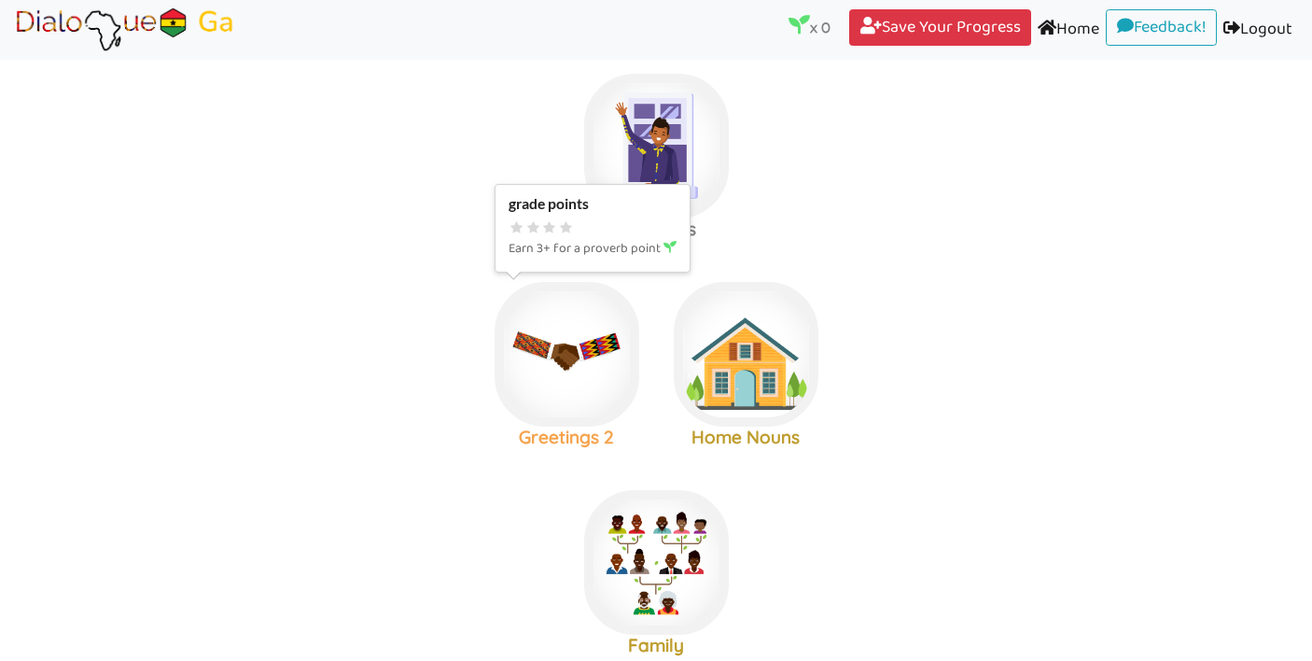
click at [613, 350] on img at bounding box center [567, 354] width 145 height 145
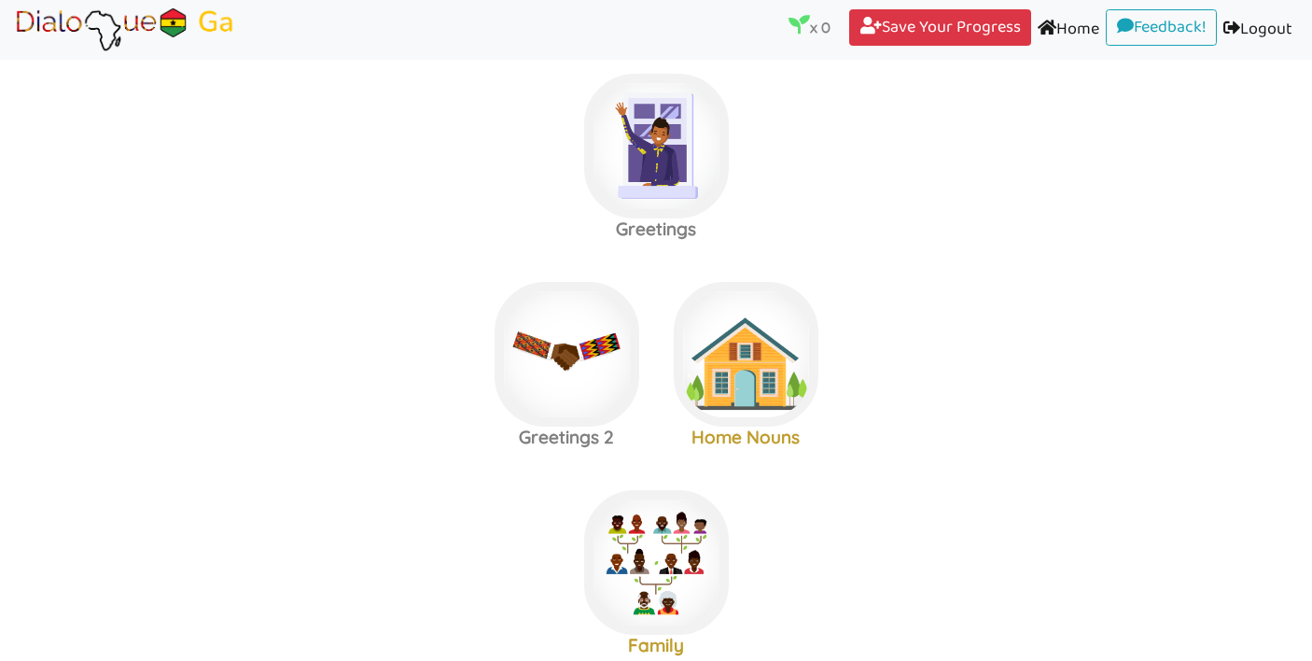
scroll to position [15, 0]
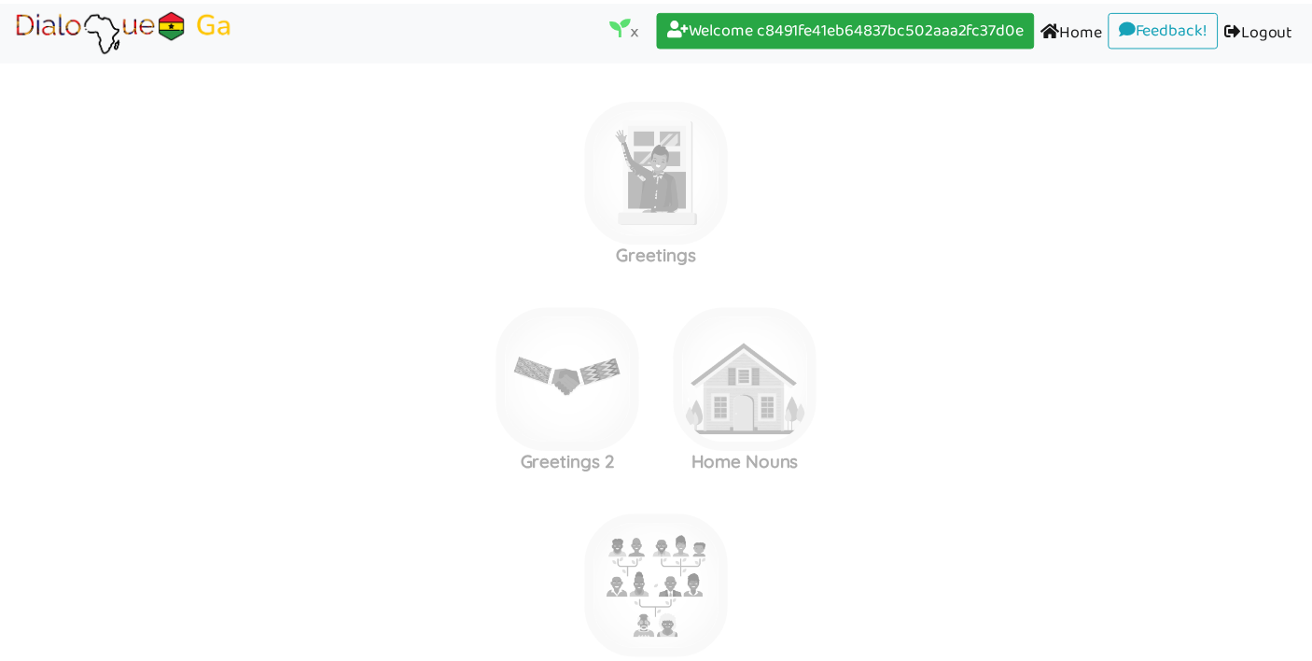
scroll to position [15, 0]
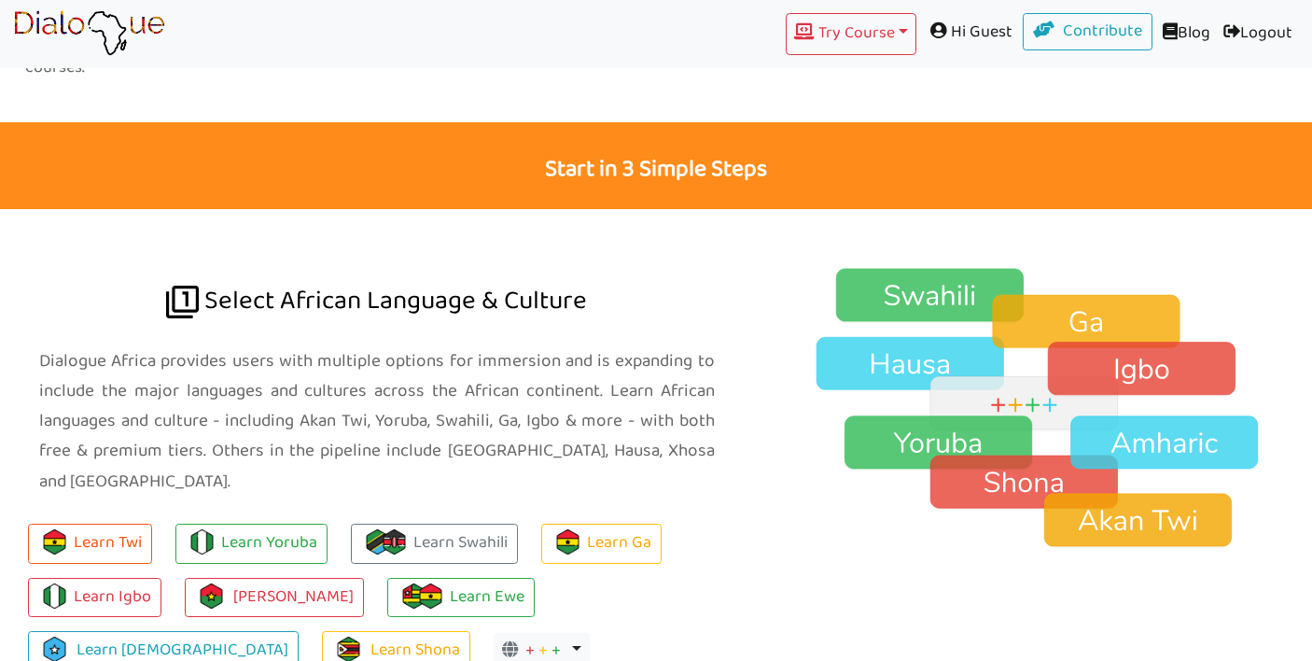
scroll to position [1410, 0]
